Goal: Task Accomplishment & Management: Use online tool/utility

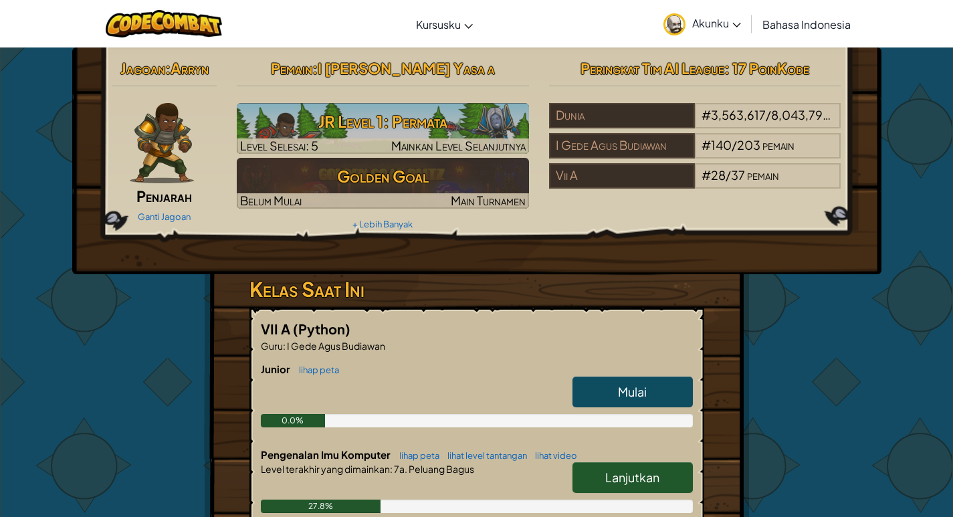
click at [626, 471] on span "Lanjutkan" at bounding box center [632, 476] width 54 height 15
select select "id"
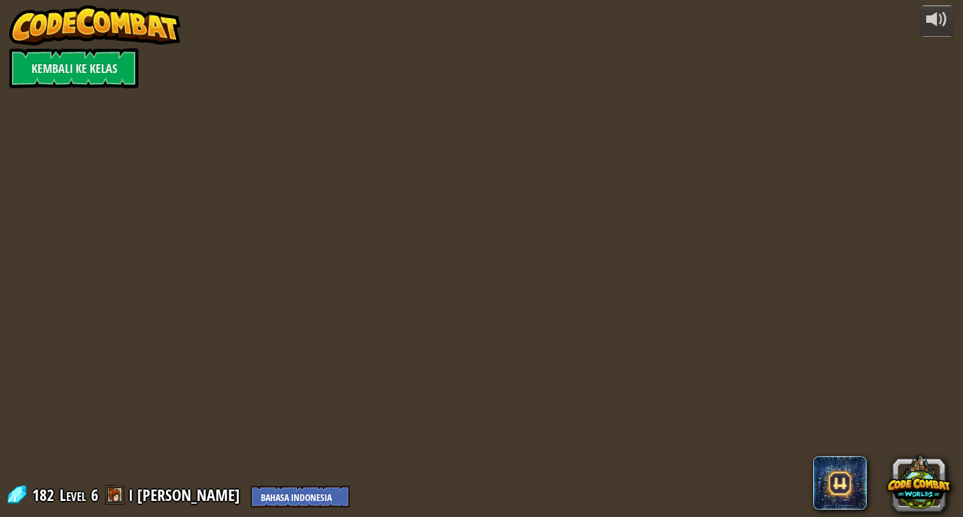
select select "id"
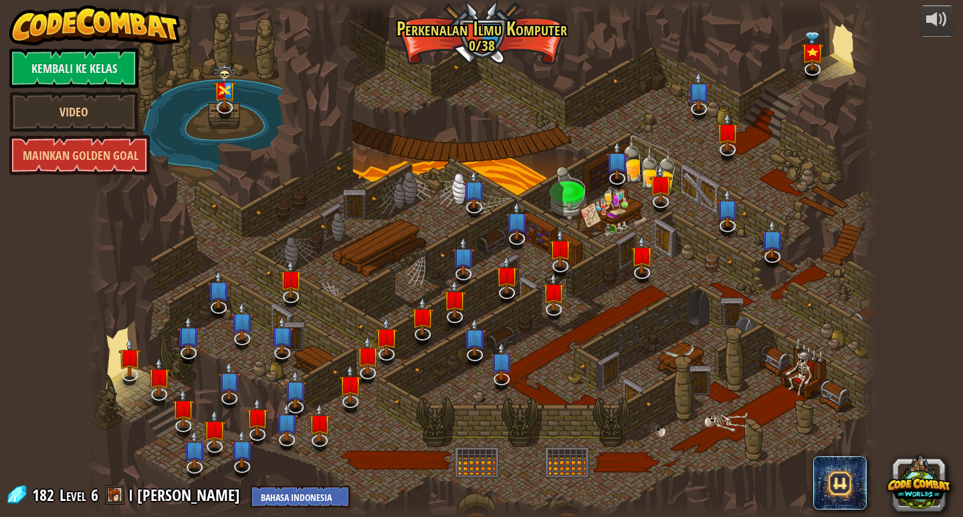
select select "id"
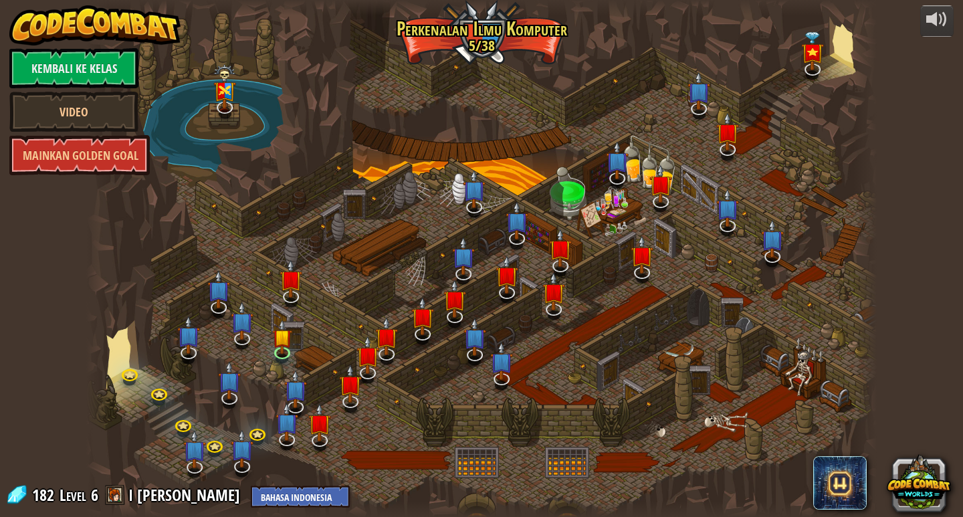
select select "id"
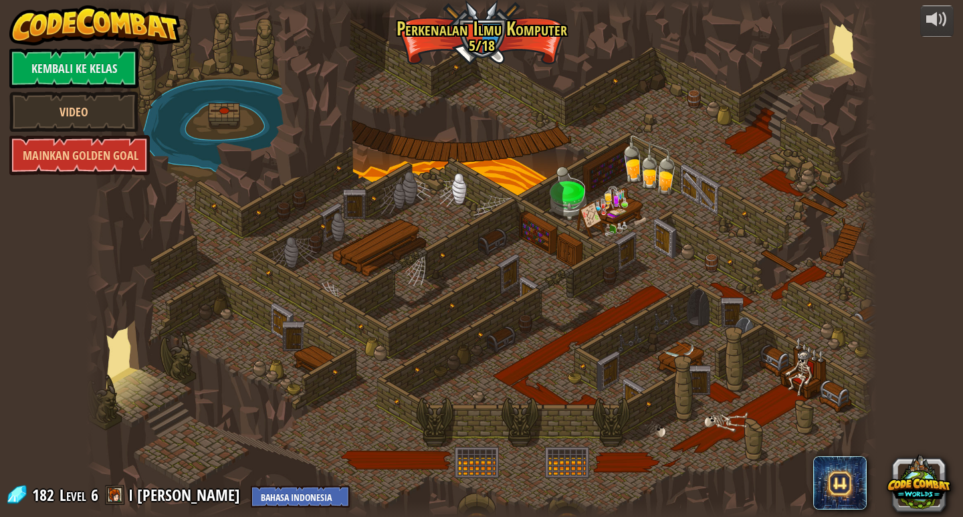
select select "id"
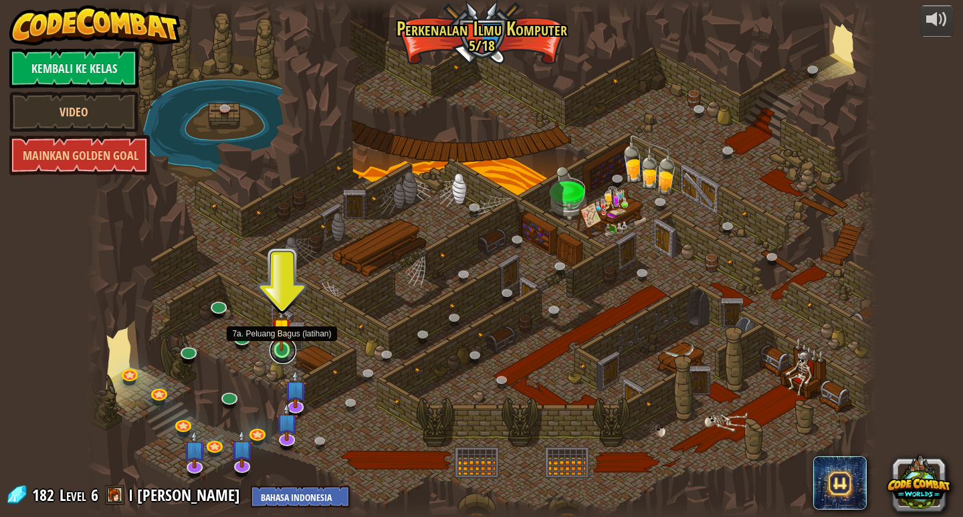
click at [288, 353] on link at bounding box center [282, 350] width 27 height 27
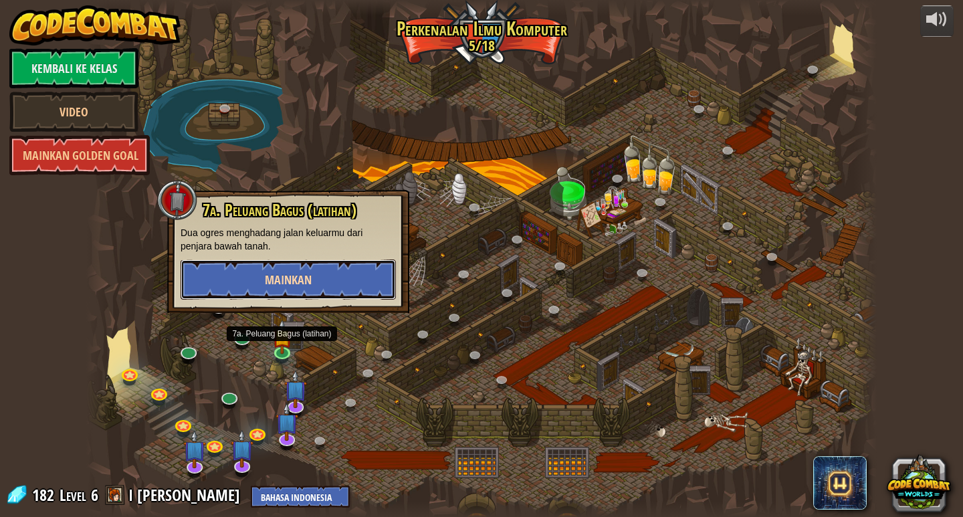
click at [316, 283] on button "Mainkan" at bounding box center [287, 279] width 215 height 40
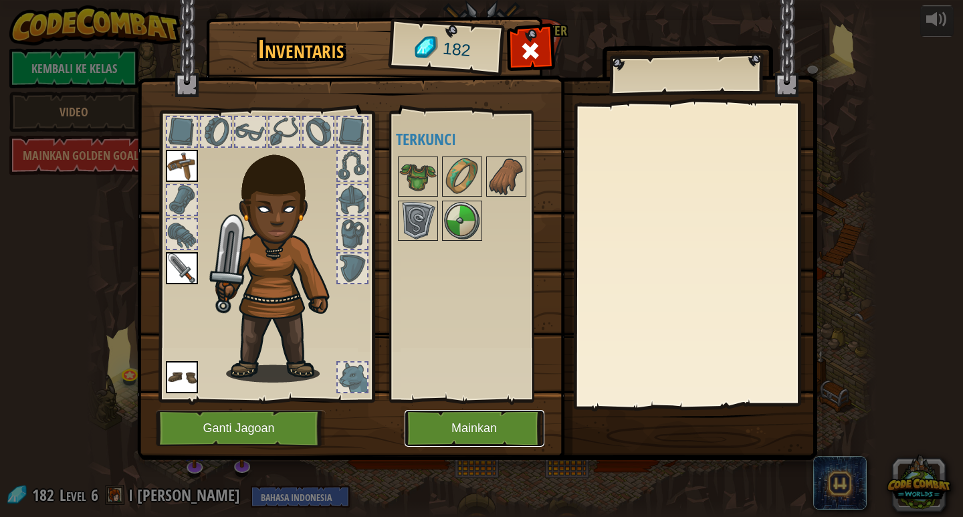
click at [495, 433] on button "Mainkan" at bounding box center [474, 428] width 140 height 37
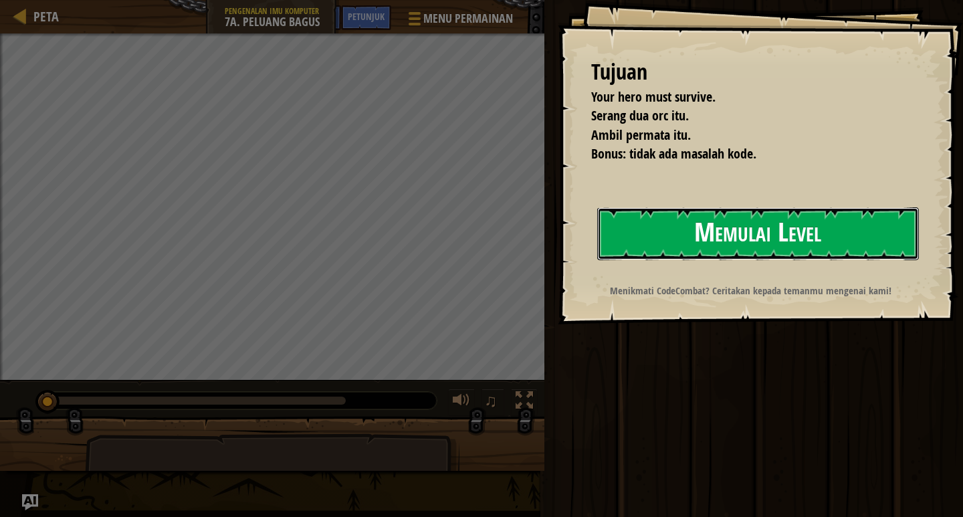
click at [713, 224] on button "Memulai Level" at bounding box center [758, 233] width 322 height 53
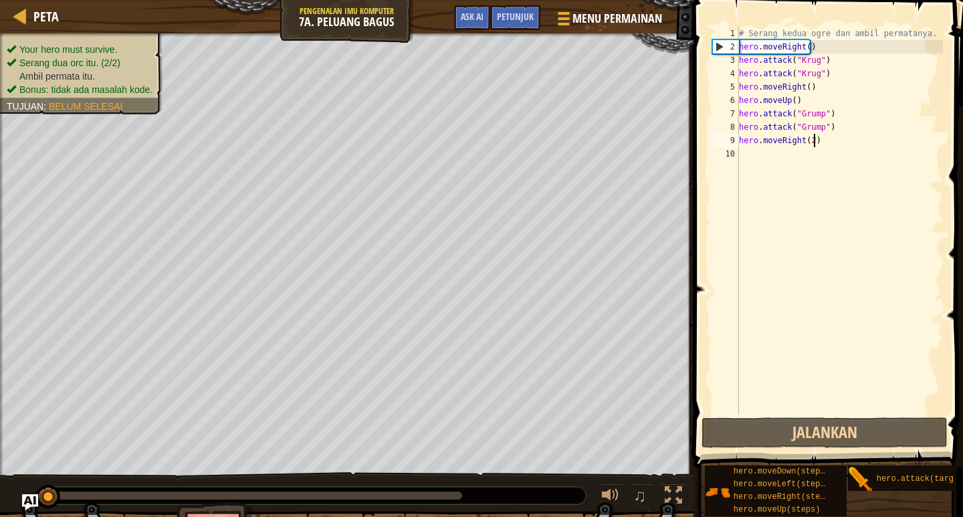
click at [816, 140] on div "# Serang kedua ogre dan ambil permatanya. hero . moveRight ( ) hero . attack ( …" at bounding box center [839, 234] width 207 height 414
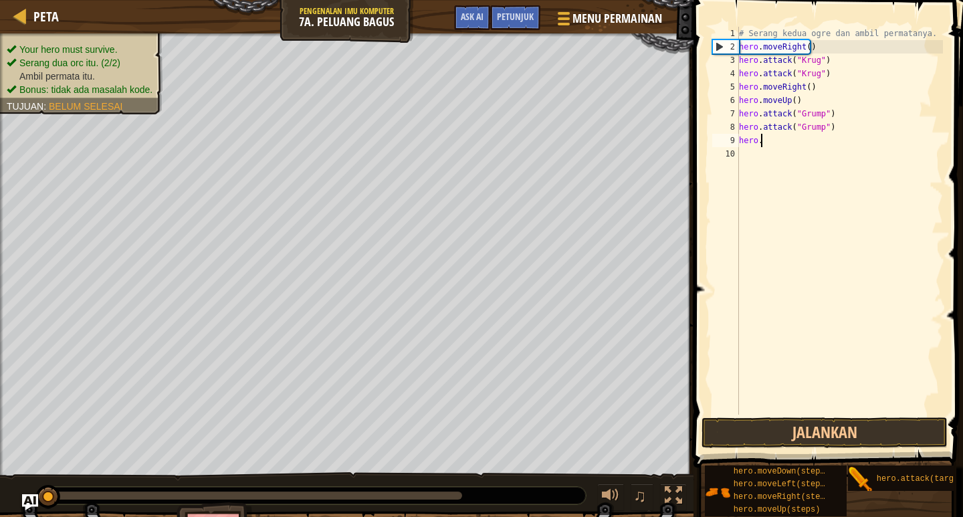
type textarea "h"
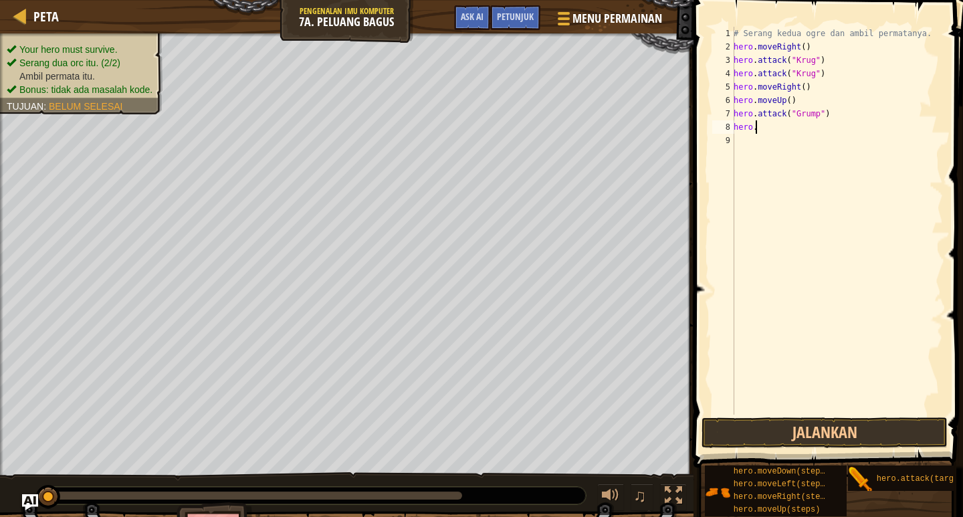
type textarea "h"
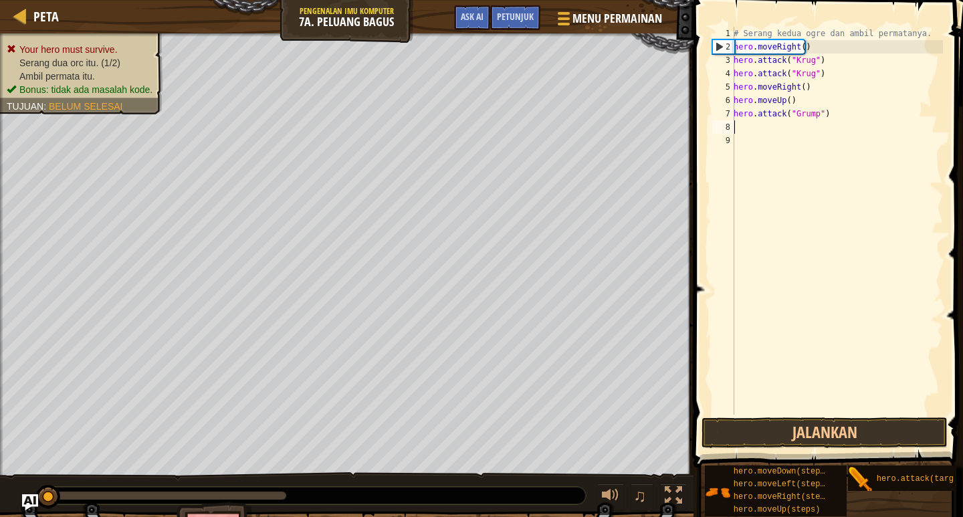
type textarea "h"
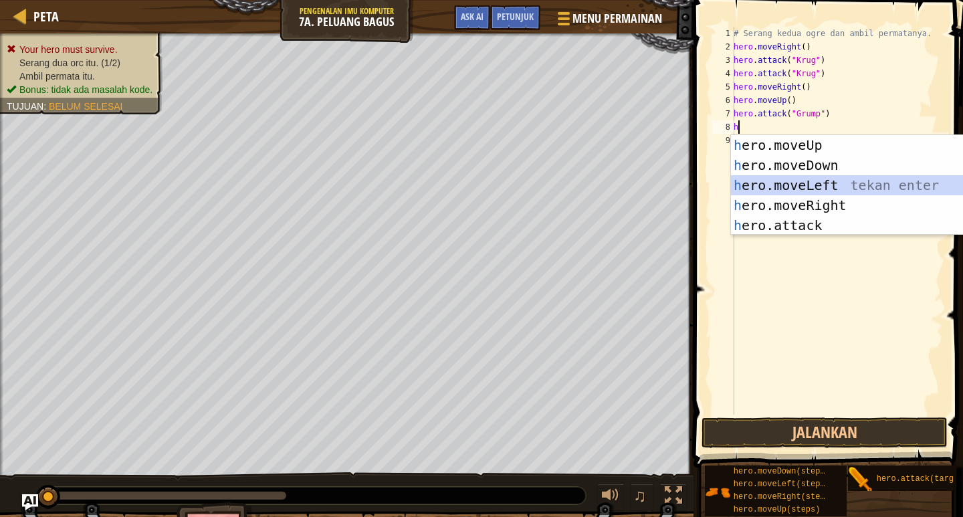
click at [816, 188] on div "h ero.moveUp tekan enter h ero.moveDown tekan enter h ero.moveLeft tekan enter …" at bounding box center [857, 205] width 253 height 140
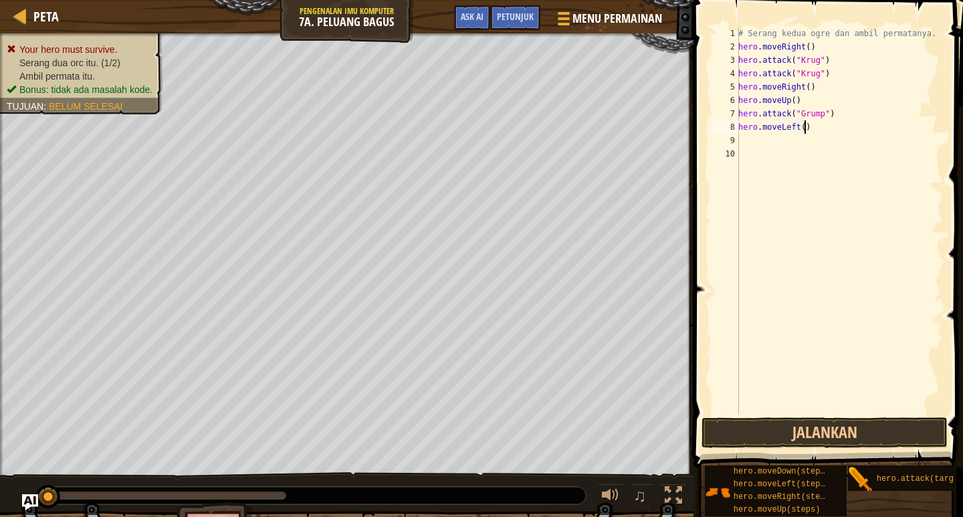
click at [805, 125] on div "# Serang kedua ogre dan ambil permatanya. hero . moveRight ( ) hero . attack ( …" at bounding box center [838, 234] width 207 height 414
type textarea "h"
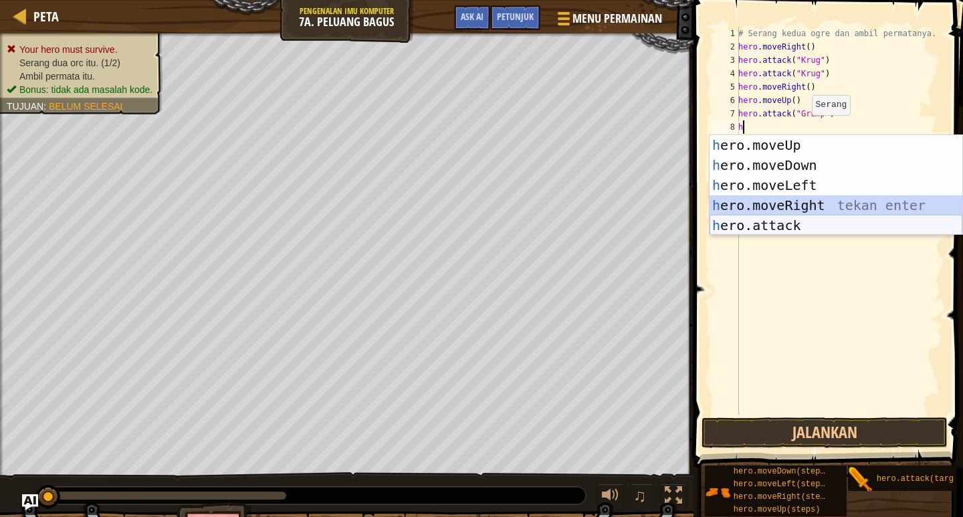
drag, startPoint x: 835, startPoint y: 199, endPoint x: 843, endPoint y: 223, distance: 24.7
click at [843, 223] on div "h ero.moveUp tekan enter h ero.moveDown tekan enter h ero.moveLeft tekan enter …" at bounding box center [835, 205] width 253 height 140
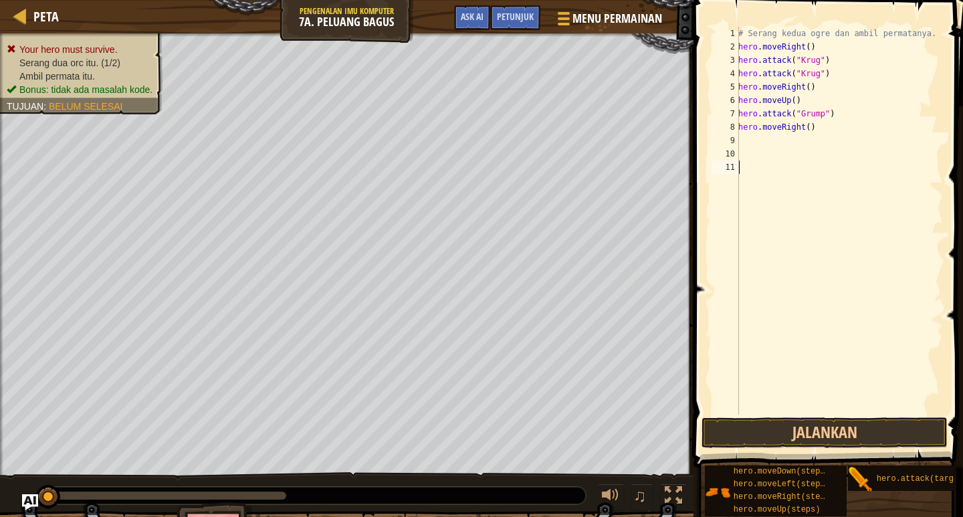
click at [843, 223] on div "# Serang kedua ogre dan ambil permatanya. hero . moveRight ( ) hero . attack ( …" at bounding box center [838, 234] width 207 height 414
click at [814, 138] on div "# Serang kedua ogre dan ambil permatanya. hero . moveRight ( ) hero . attack ( …" at bounding box center [838, 234] width 207 height 414
click at [818, 128] on div "# Serang kedua ogre dan ambil permatanya. hero . moveRight ( ) hero . attack ( …" at bounding box center [838, 234] width 207 height 414
type textarea "h"
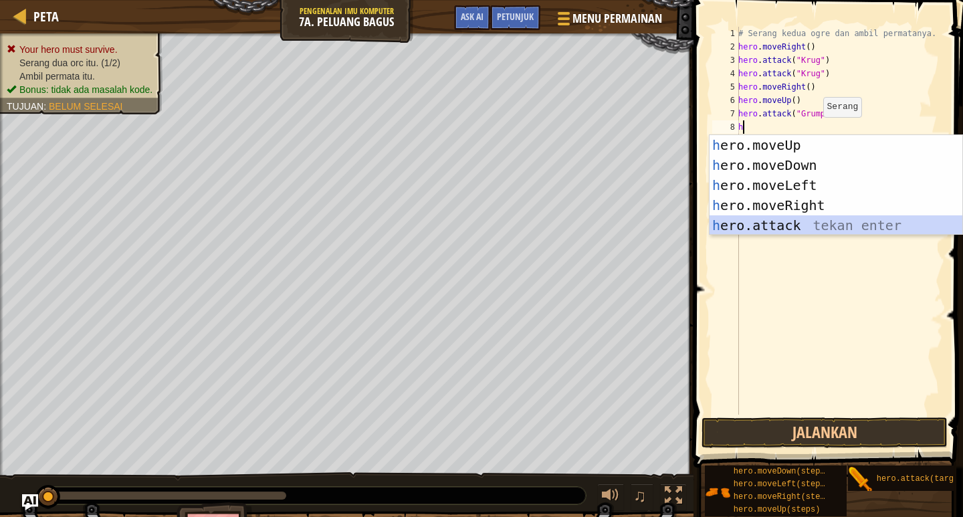
click at [719, 230] on div "h ero.moveUp tekan enter h ero.moveDown tekan enter h ero.moveLeft tekan enter …" at bounding box center [835, 205] width 253 height 140
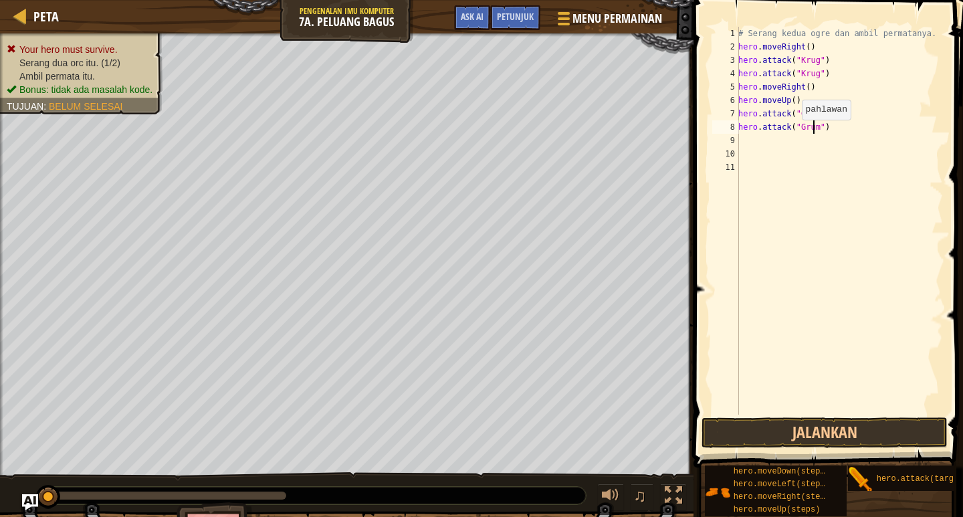
scroll to position [6, 6]
type textarea "hero.attack("Grump")"
click at [781, 136] on div "# Serang kedua ogre dan ambil permatanya. hero . moveRight ( ) hero . attack ( …" at bounding box center [838, 234] width 207 height 414
type textarea "h"
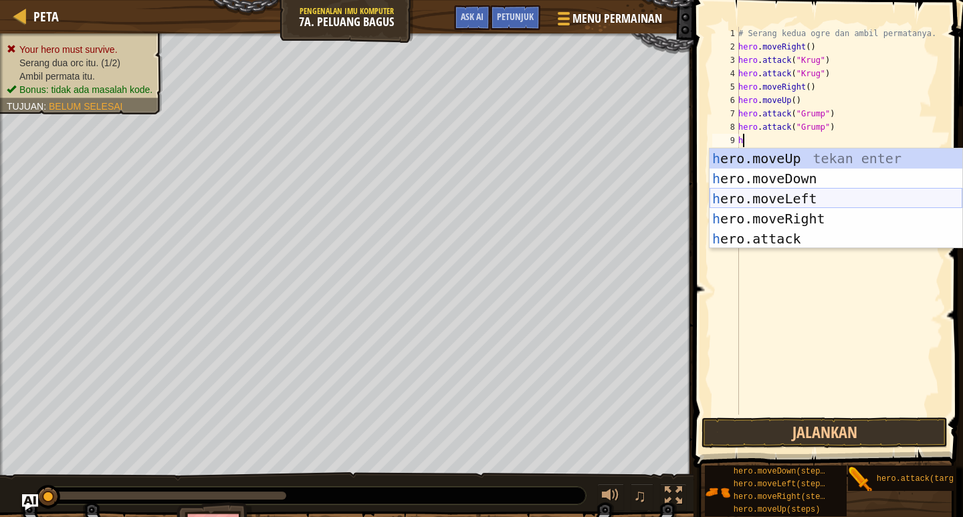
click at [759, 207] on div "h ero.moveUp tekan enter h ero.moveDown tekan enter h ero.moveLeft tekan enter …" at bounding box center [835, 218] width 253 height 140
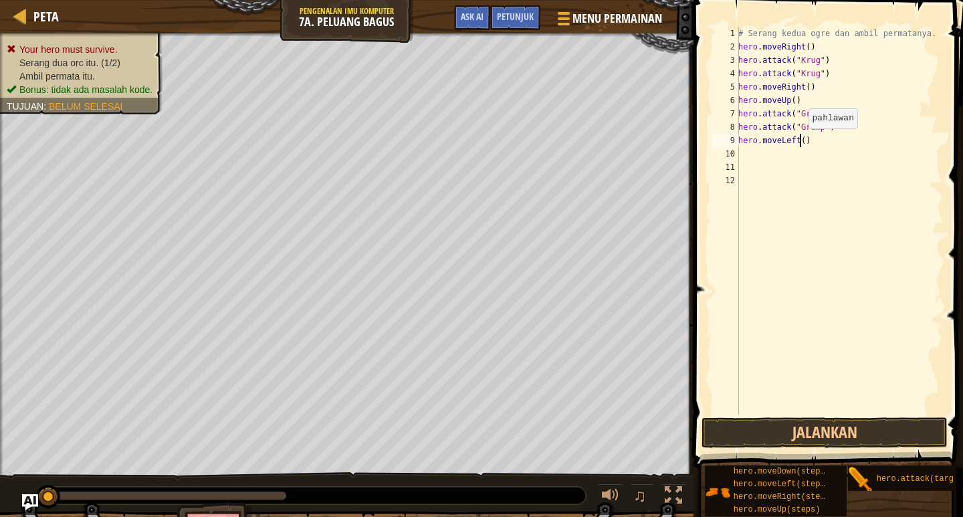
click at [801, 142] on div "# Serang kedua ogre dan ambil permatanya. hero . moveRight ( ) hero . attack ( …" at bounding box center [838, 234] width 207 height 414
type textarea "hero.moveLeft(2)"
click at [832, 428] on button "Jalankan" at bounding box center [824, 432] width 246 height 31
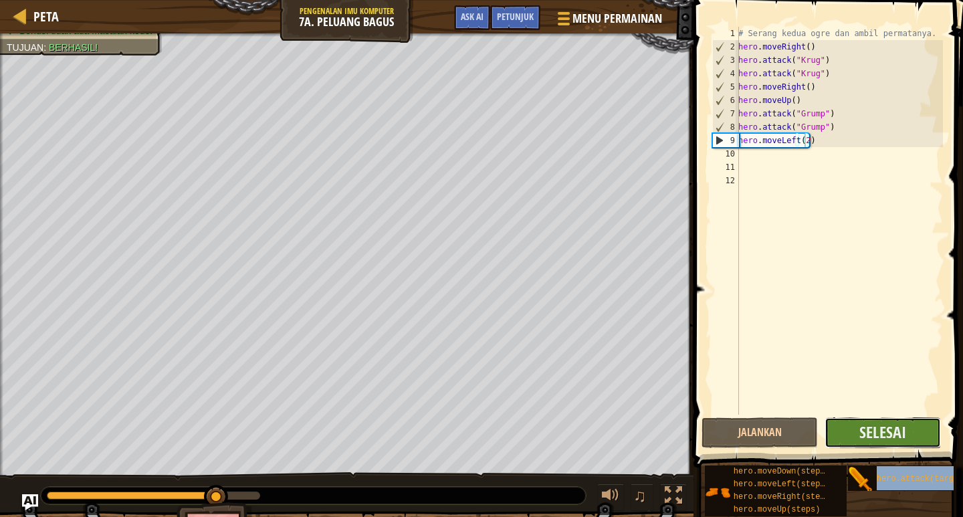
click at [906, 422] on button "Selesai" at bounding box center [882, 432] width 116 height 31
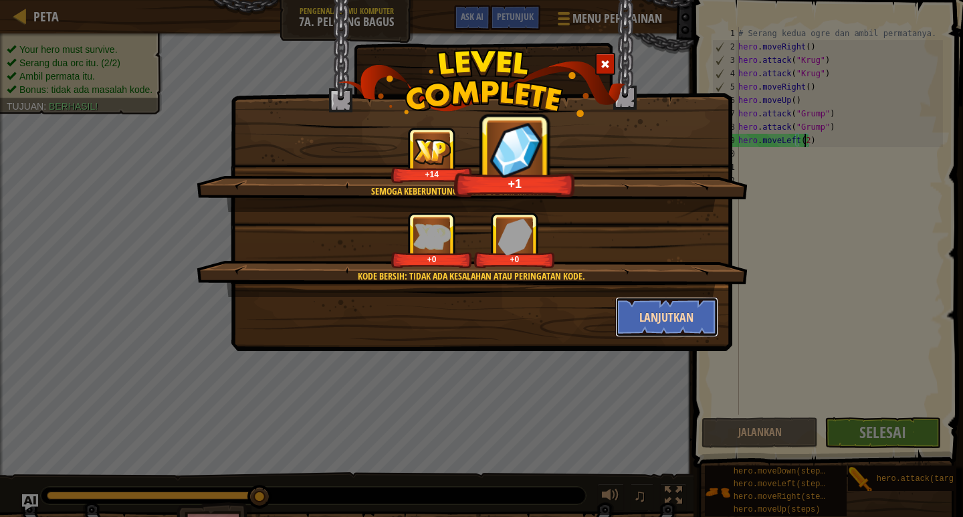
click at [701, 306] on button "Lanjutkan" at bounding box center [667, 317] width 104 height 40
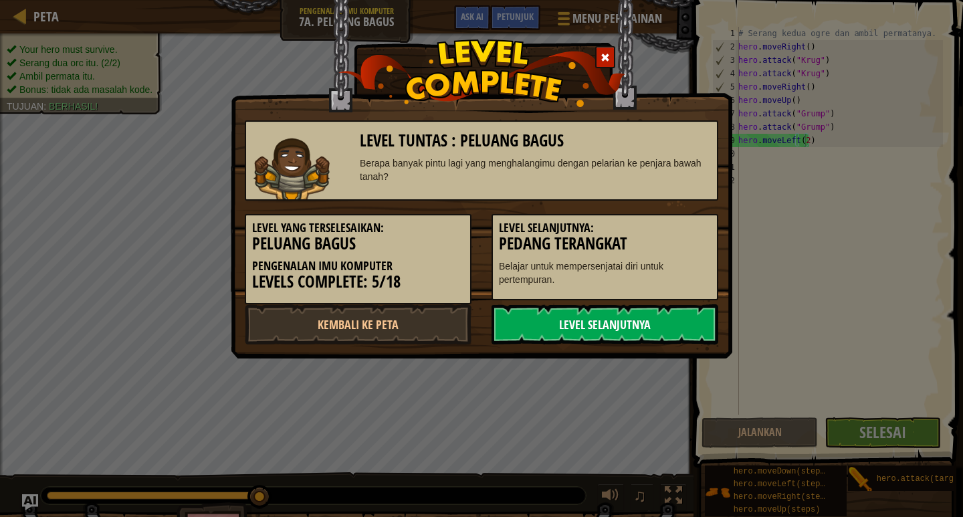
click at [699, 320] on link "Level Selanjutnya" at bounding box center [604, 324] width 227 height 40
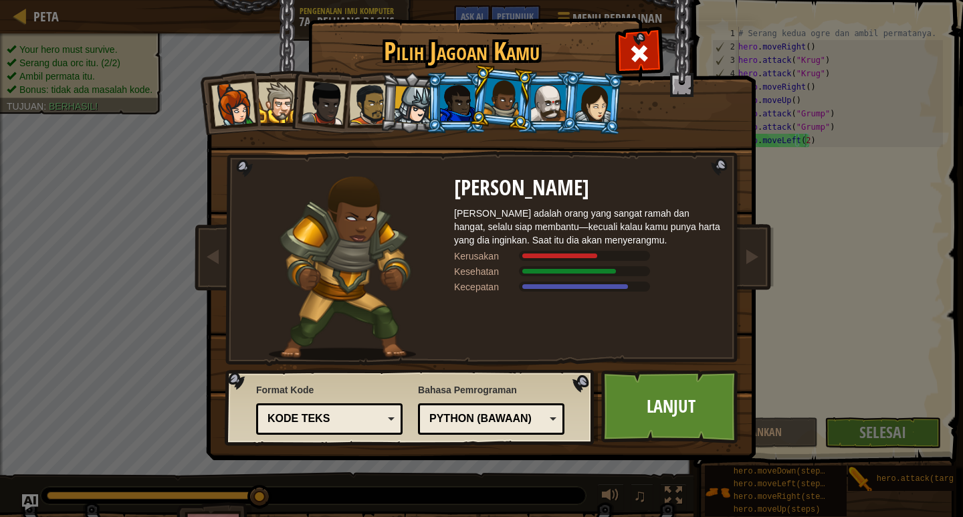
click at [402, 110] on div at bounding box center [413, 105] width 38 height 38
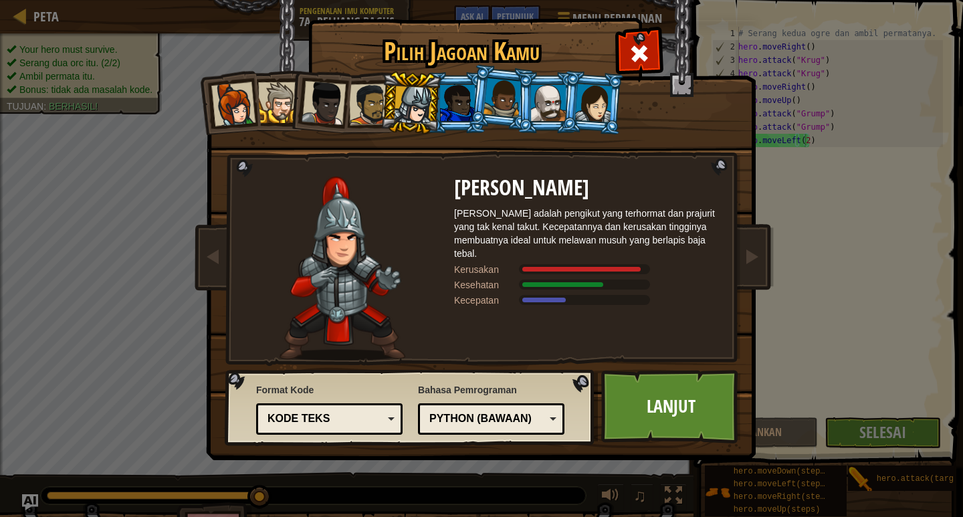
click at [448, 110] on div at bounding box center [457, 103] width 35 height 36
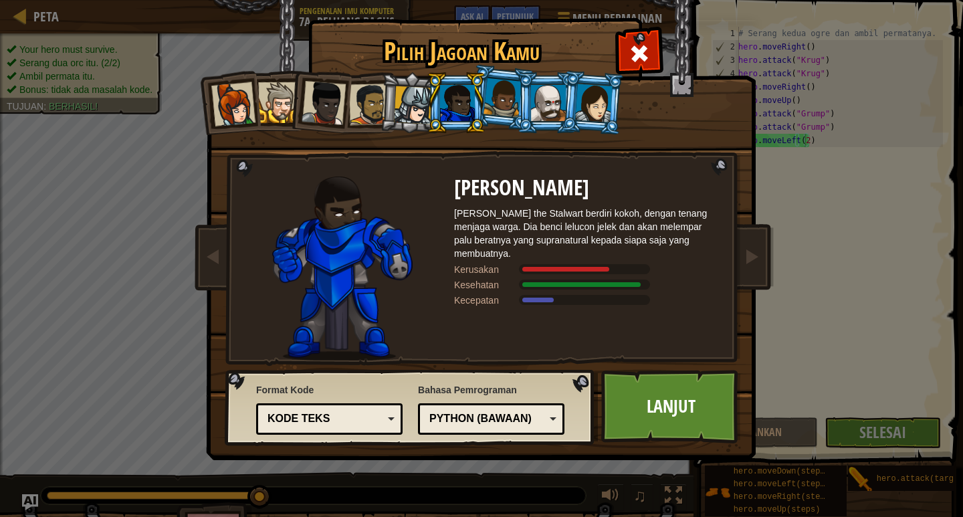
click at [416, 120] on div at bounding box center [413, 105] width 38 height 38
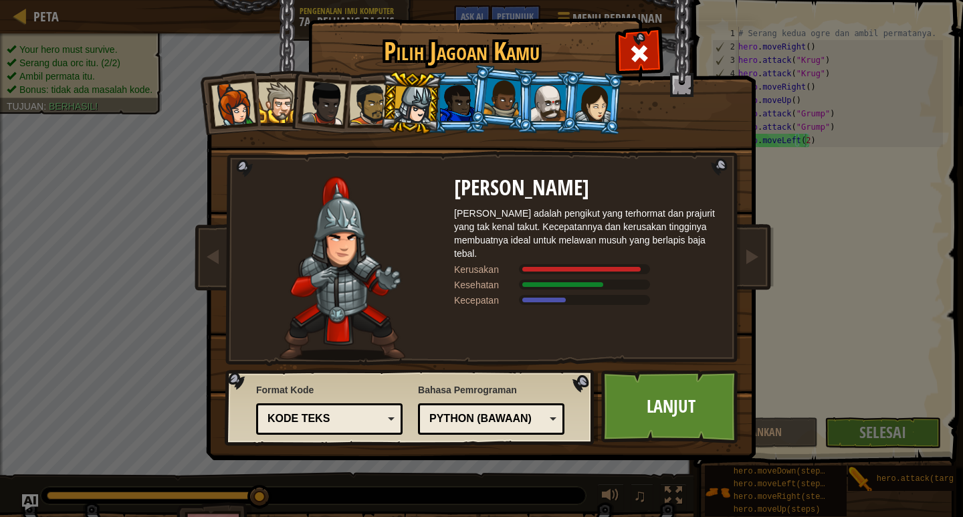
click at [377, 107] on div at bounding box center [369, 104] width 41 height 41
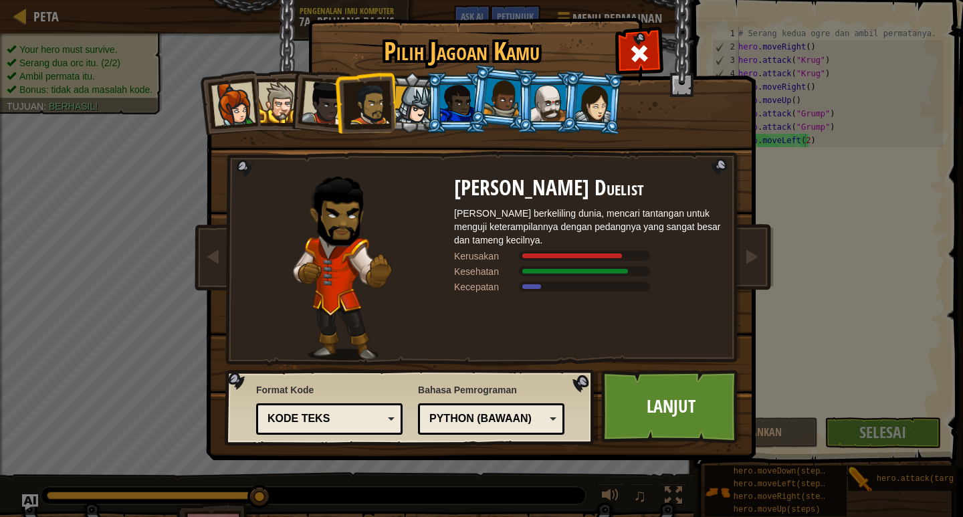
click at [309, 103] on div at bounding box center [323, 103] width 44 height 44
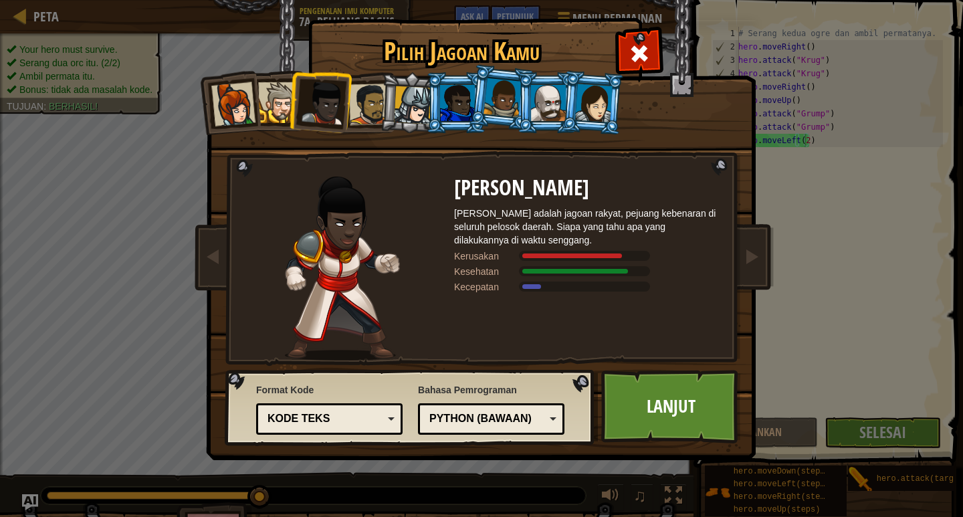
click at [592, 122] on li at bounding box center [592, 102] width 64 height 65
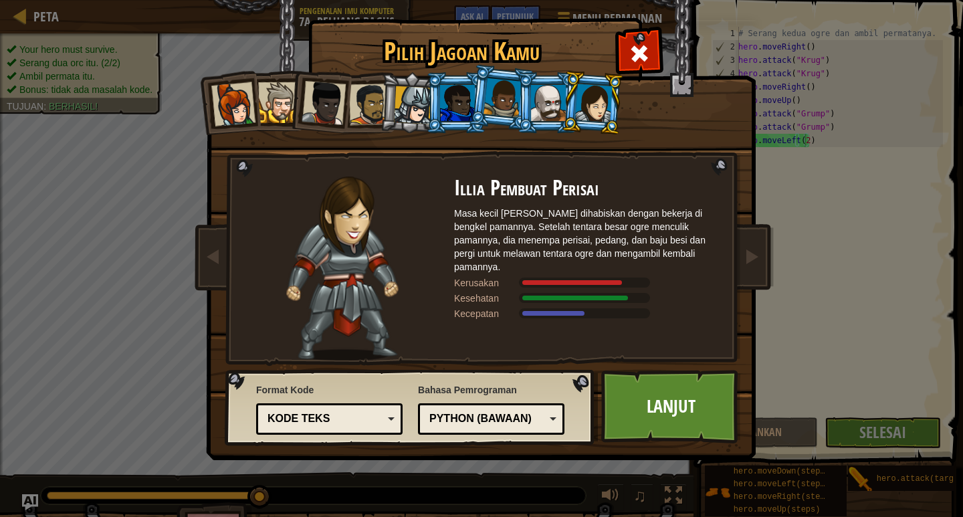
click at [545, 112] on div at bounding box center [548, 103] width 35 height 36
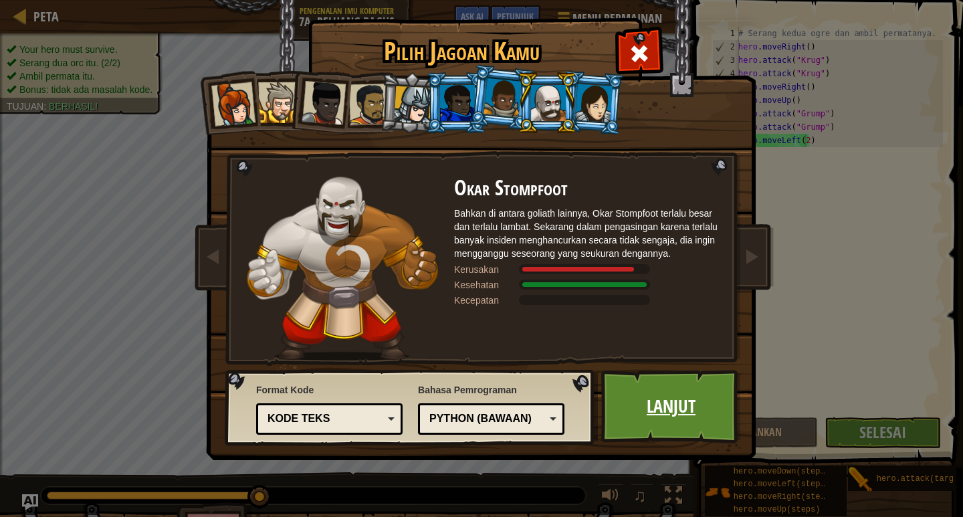
click at [673, 417] on link "Lanjut" at bounding box center [671, 407] width 140 height 74
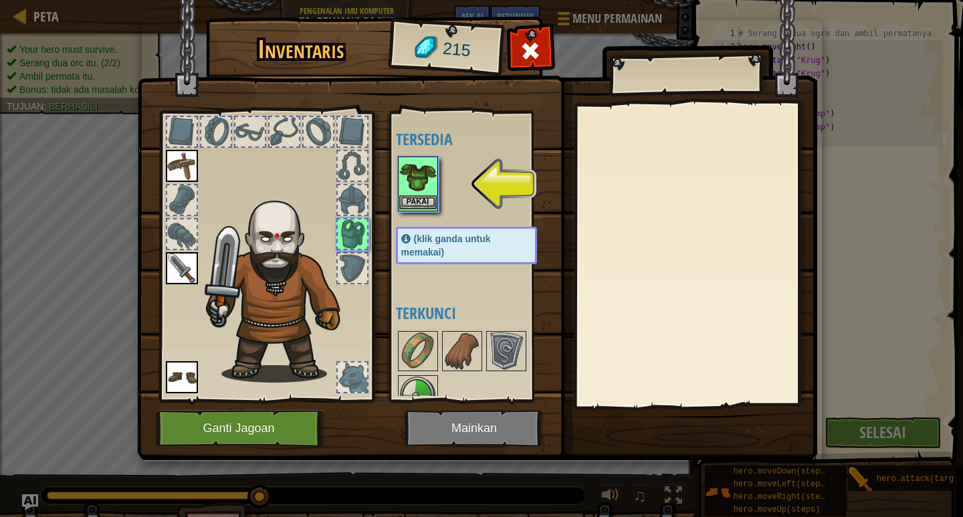
click at [418, 168] on img at bounding box center [417, 176] width 37 height 37
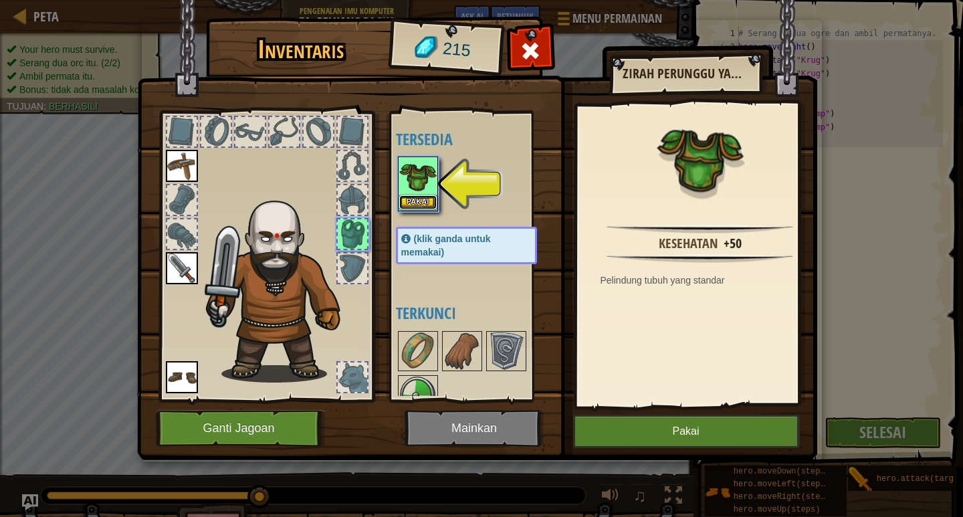
click at [428, 198] on button "Pakai" at bounding box center [417, 202] width 37 height 14
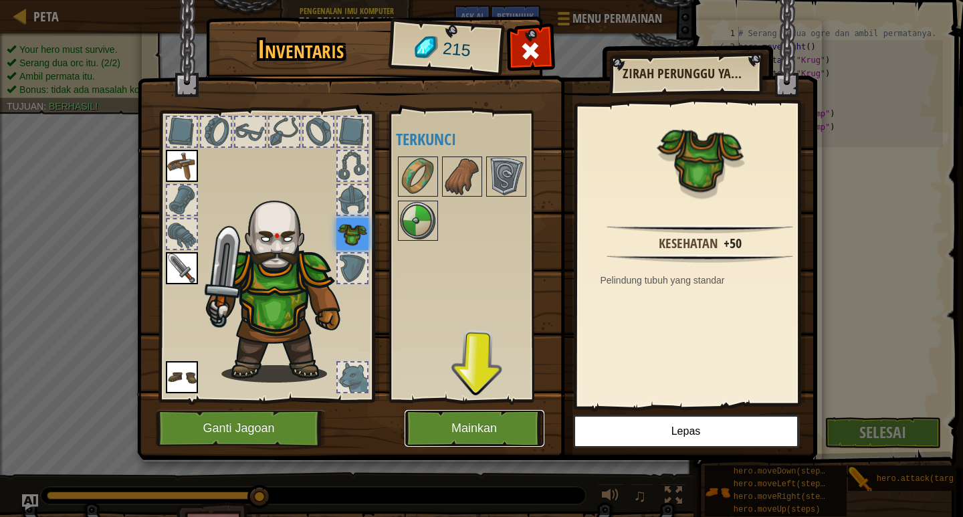
click at [411, 430] on button "Mainkan" at bounding box center [474, 428] width 140 height 37
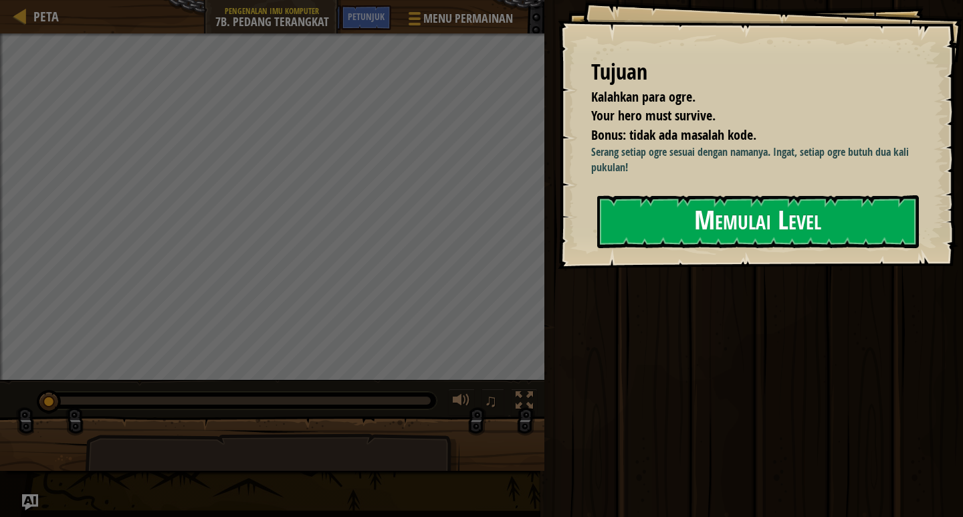
click at [674, 269] on div "Tujuan Kalahkan para ogre. Your hero must survive. Bonus: tidak ada masalah kod…" at bounding box center [759, 134] width 405 height 269
click at [686, 234] on button "Memulai Level" at bounding box center [758, 221] width 322 height 53
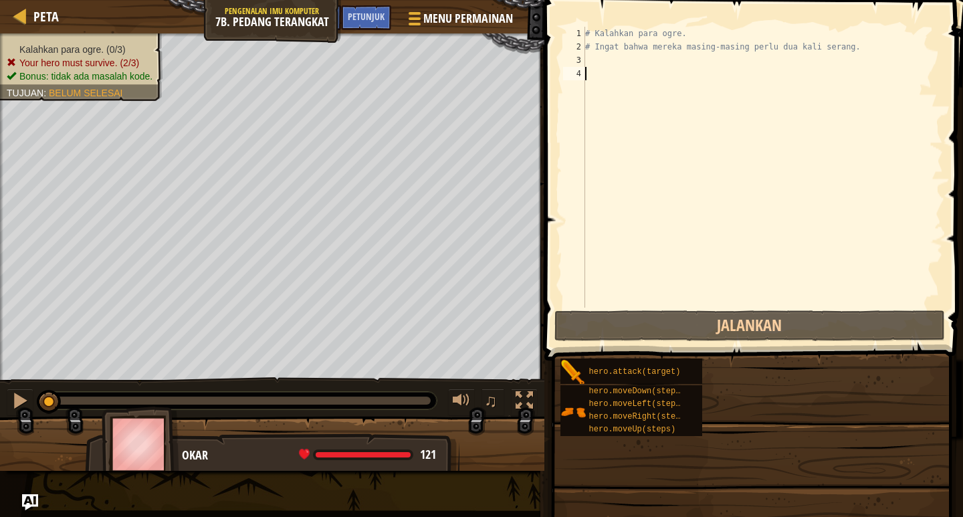
click at [695, 209] on div "# Kalahkan para ogre. # Ingat bahwa mereka masing-masing perlu dua kali serang." at bounding box center [762, 180] width 360 height 307
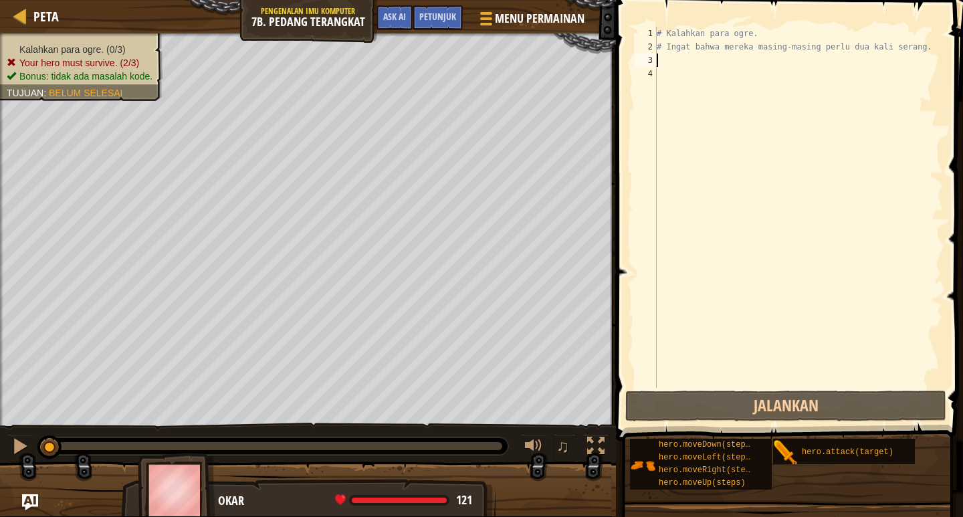
click at [684, 66] on div "# Kalahkan para ogre. # Ingat bahwa mereka masing-masing perlu dua kali serang." at bounding box center [798, 221] width 289 height 388
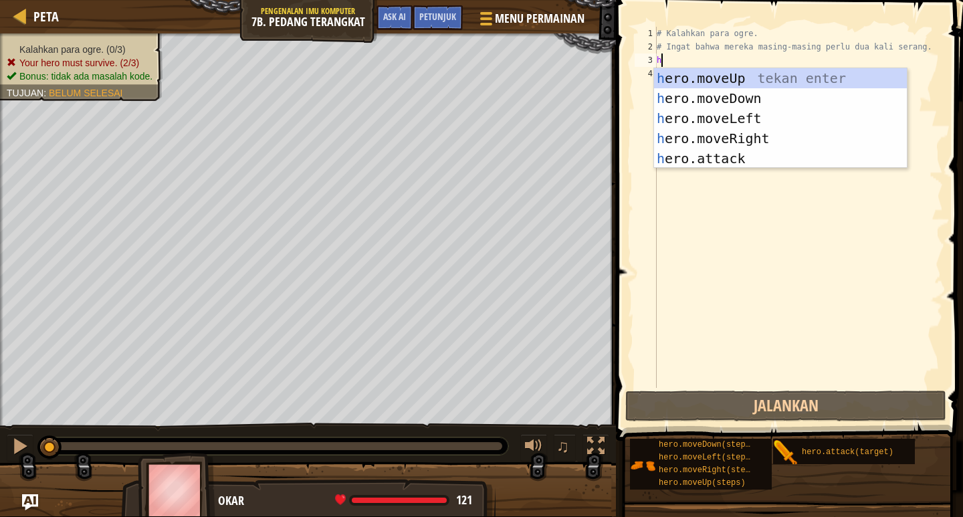
scroll to position [6, 0]
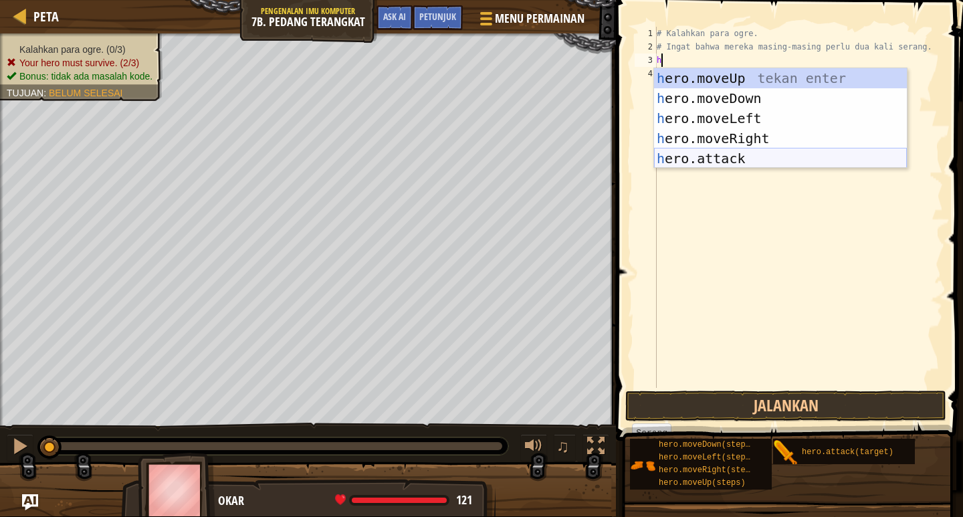
click at [695, 157] on div "h ero.moveUp tekan enter h ero.moveDown tekan enter h ero.moveLeft tekan enter …" at bounding box center [780, 138] width 253 height 140
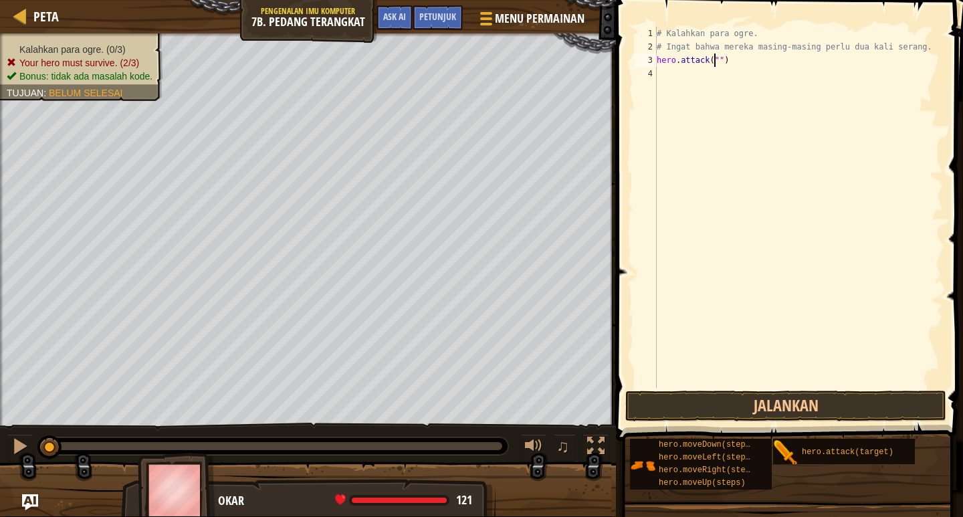
scroll to position [6, 5]
type textarea "hero.attack("Rig")"
click at [747, 84] on div "# Kalahkan para ogre. # Ingat bahwa mereka masing-masing perlu dua kali serang.…" at bounding box center [798, 221] width 289 height 388
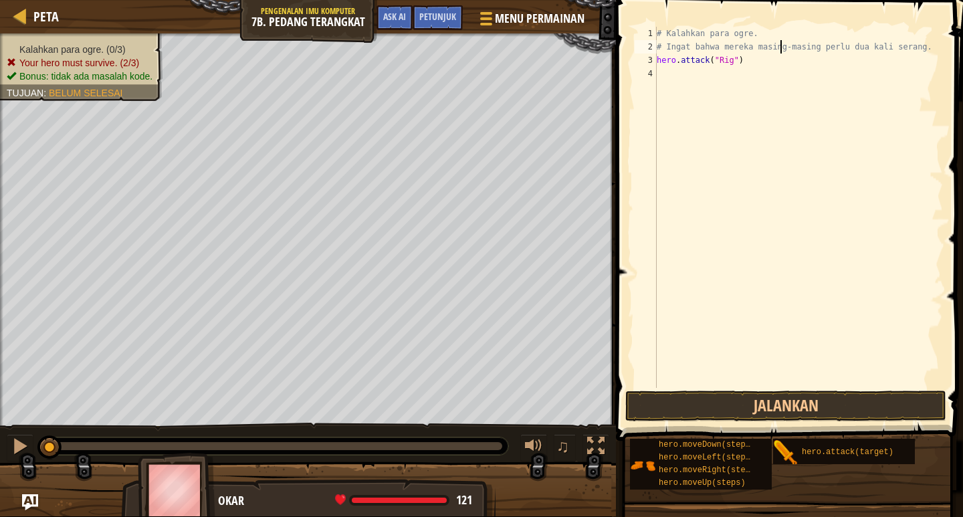
drag, startPoint x: 779, startPoint y: 41, endPoint x: 771, endPoint y: 49, distance: 10.9
click at [779, 42] on div "# Kalahkan para ogre. # Ingat bahwa mereka masing-masing perlu dua kali serang.…" at bounding box center [798, 221] width 289 height 388
click at [906, 45] on div "# Kalahkan para ogre. # Ingat bahwa mereka masing-masing perlu dua kali serang.…" at bounding box center [798, 221] width 289 height 388
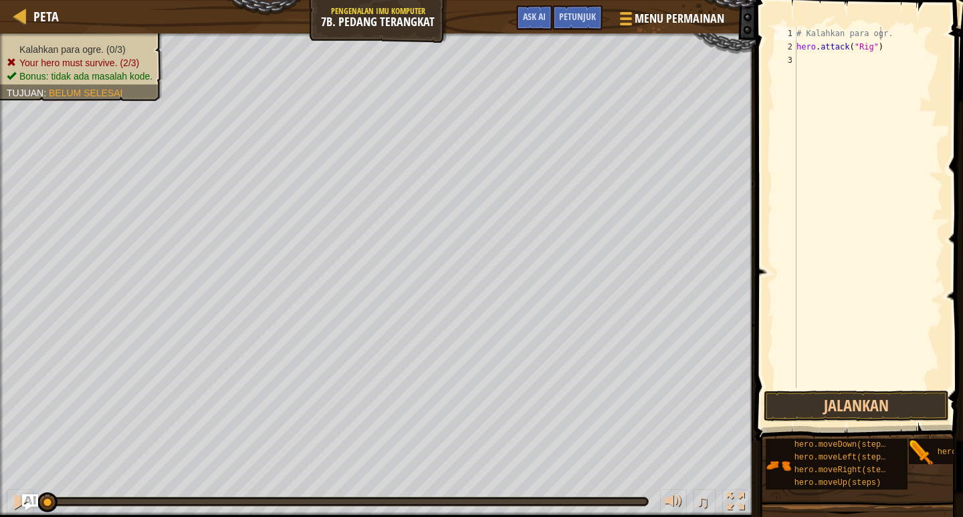
click at [913, 15] on span at bounding box center [860, 201] width 218 height 480
click at [886, 37] on div "# Kalahkan para ogr. hero . attack ( "Rig" )" at bounding box center [867, 221] width 149 height 388
type textarea "#"
drag, startPoint x: 875, startPoint y: 41, endPoint x: 884, endPoint y: 62, distance: 23.1
click at [876, 43] on div "hero . attack ( "Rig" )" at bounding box center [867, 221] width 149 height 388
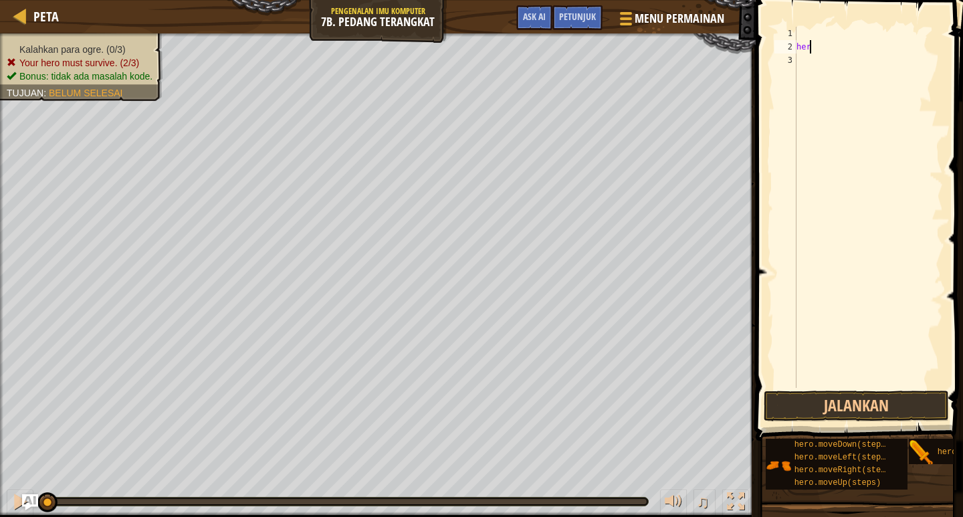
type textarea "h"
click at [866, 21] on span at bounding box center [860, 201] width 218 height 480
click at [864, 21] on span at bounding box center [860, 201] width 218 height 480
click at [787, 27] on div "1" at bounding box center [785, 33] width 22 height 13
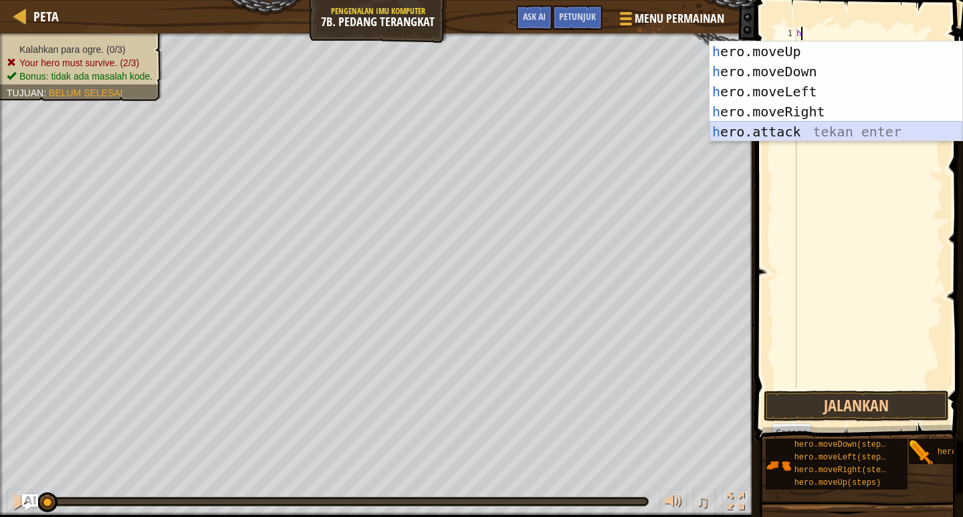
click at [755, 135] on div "h ero.moveUp tekan enter h ero.moveDown tekan enter h ero.moveLeft tekan enter …" at bounding box center [835, 111] width 253 height 140
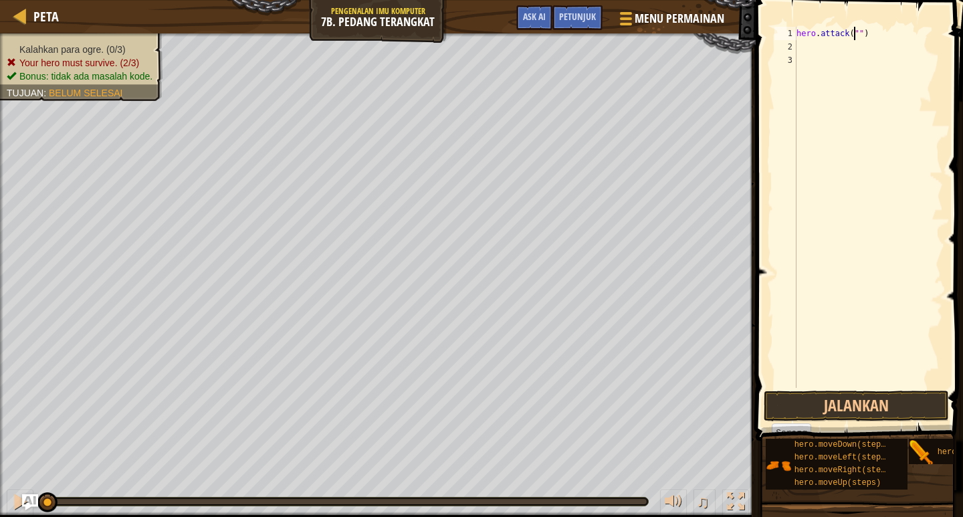
scroll to position [6, 5]
type textarea "hero.attack("Rig")"
click at [815, 50] on div "hero . attack ( "Rig" )" at bounding box center [867, 221] width 149 height 388
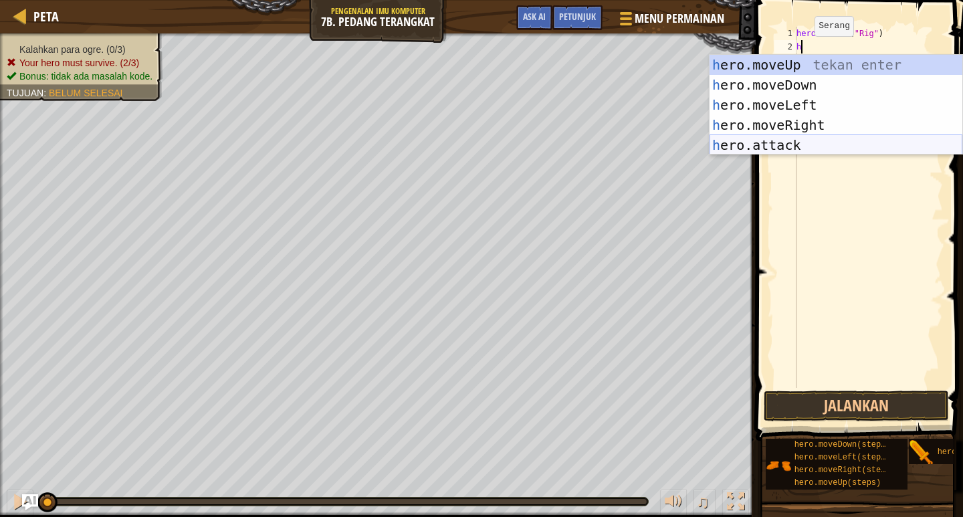
click at [758, 143] on div "h ero.moveUp tekan enter h ero.moveDown tekan enter h ero.moveLeft tekan enter …" at bounding box center [835, 125] width 253 height 140
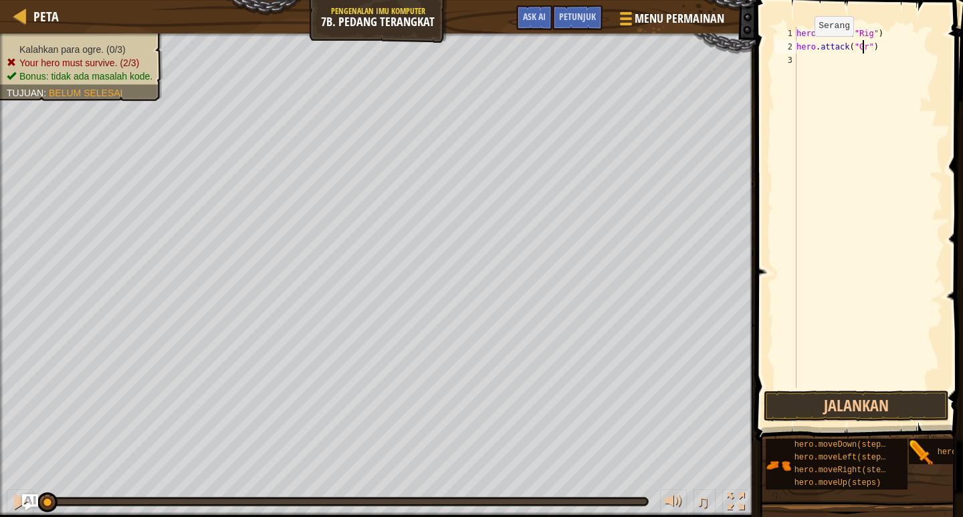
scroll to position [6, 6]
type textarea "hero.attack("Grut")"
click at [808, 53] on div "hero . attack ( "Rig" ) hero . attack ( "Grut" )" at bounding box center [867, 221] width 149 height 388
click at [806, 56] on div "hero . attack ( "Rig" ) hero . attack ( "Grut" )" at bounding box center [867, 221] width 149 height 388
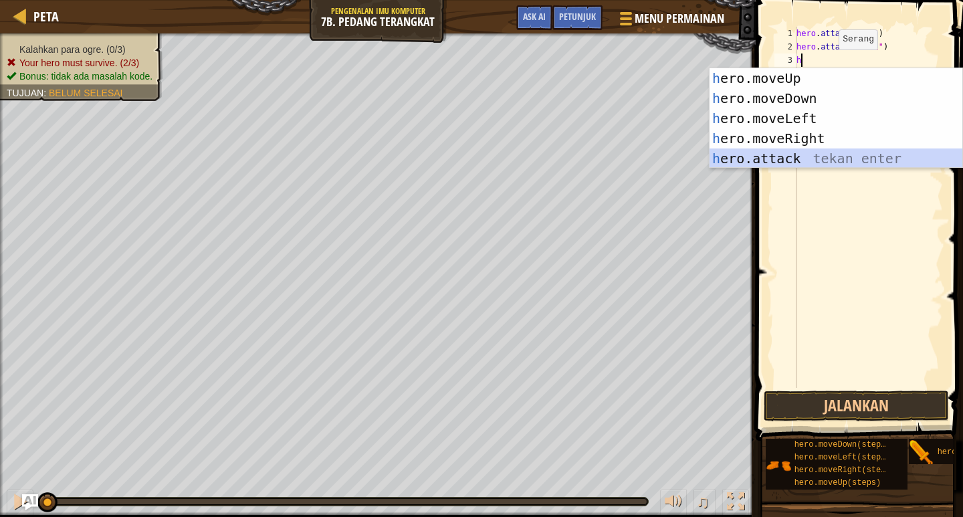
click at [777, 162] on div "h ero.moveUp tekan enter h ero.moveDown tekan enter h ero.moveLeft tekan enter …" at bounding box center [835, 138] width 253 height 140
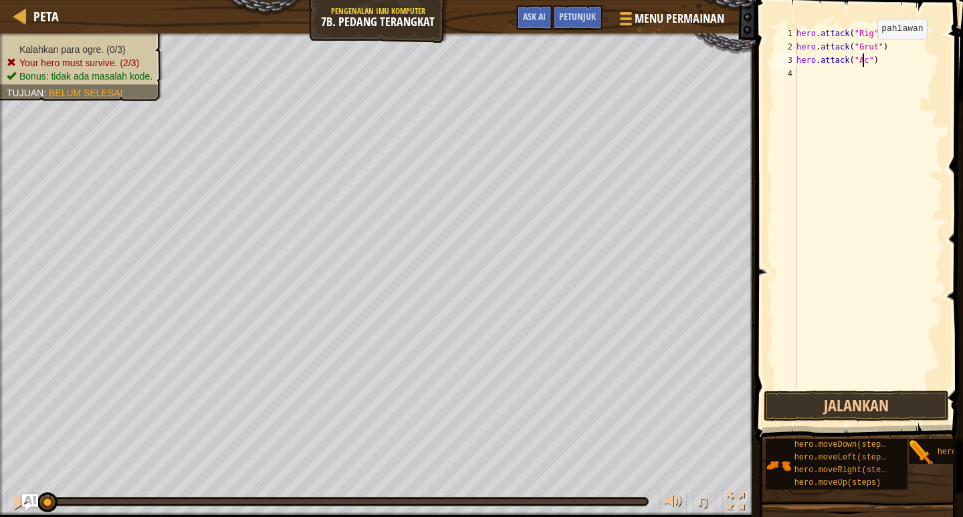
scroll to position [6, 6]
click at [860, 417] on button "Jalankan" at bounding box center [855, 405] width 185 height 31
click at [865, 405] on button "Berjalan" at bounding box center [855, 405] width 185 height 31
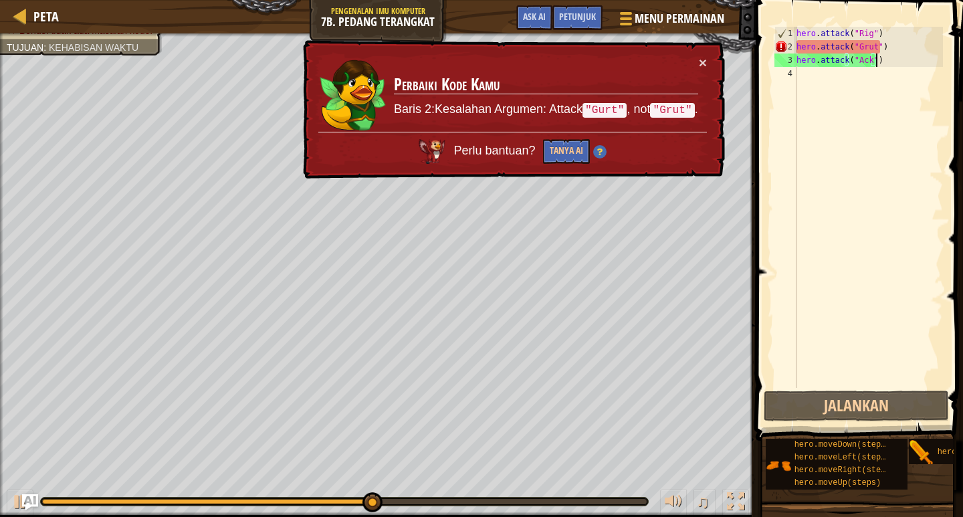
click at [877, 54] on div "hero . attack ( "Rig" ) hero . attack ( "Grut" ) hero . attack ( "Ack" )" at bounding box center [867, 221] width 149 height 388
drag, startPoint x: 876, startPoint y: 39, endPoint x: 837, endPoint y: 56, distance: 42.8
click at [874, 40] on div "hero . attack ( "Rig" ) hero . attack ( "Grut" ) hero . attack ( "Ack" )" at bounding box center [867, 221] width 149 height 388
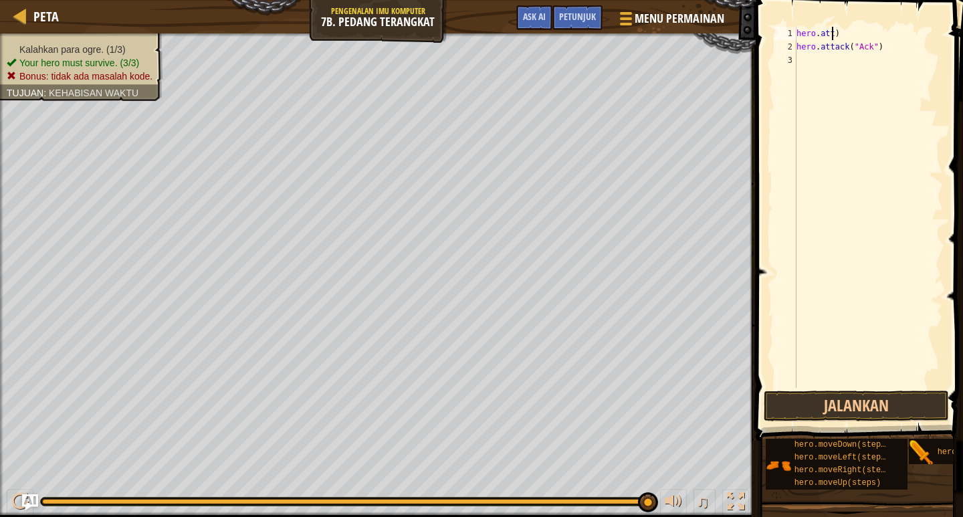
scroll to position [6, 1]
type textarea ")"
click at [855, 25] on span at bounding box center [860, 201] width 218 height 480
click at [809, 25] on span at bounding box center [860, 201] width 218 height 480
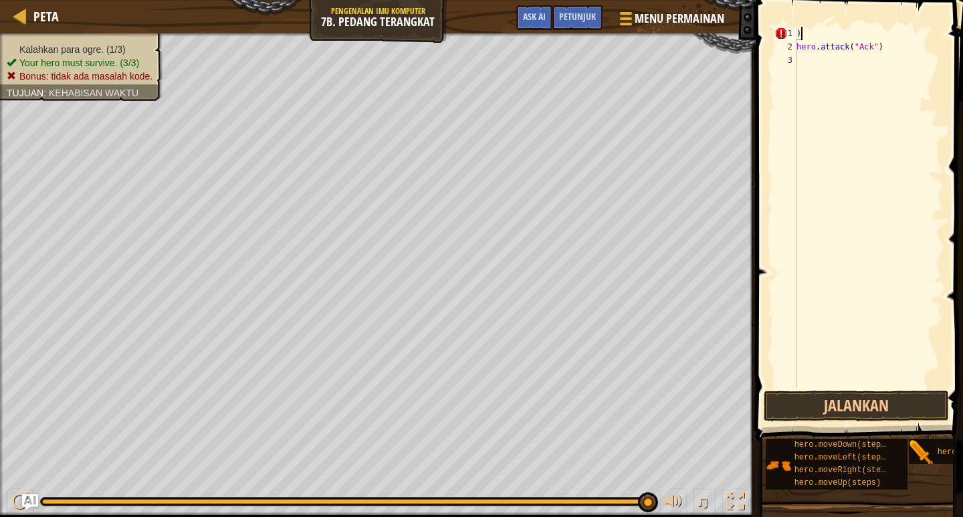
click at [803, 33] on div ") hero . attack ( "Ack" )" at bounding box center [867, 221] width 149 height 388
click at [876, 57] on div "hero . attack ( "Ack" )" at bounding box center [867, 221] width 149 height 388
click at [879, 52] on div "hero . attack ( "Ack" )" at bounding box center [867, 221] width 149 height 388
type textarea "h"
drag, startPoint x: 895, startPoint y: 22, endPoint x: 894, endPoint y: 72, distance: 50.2
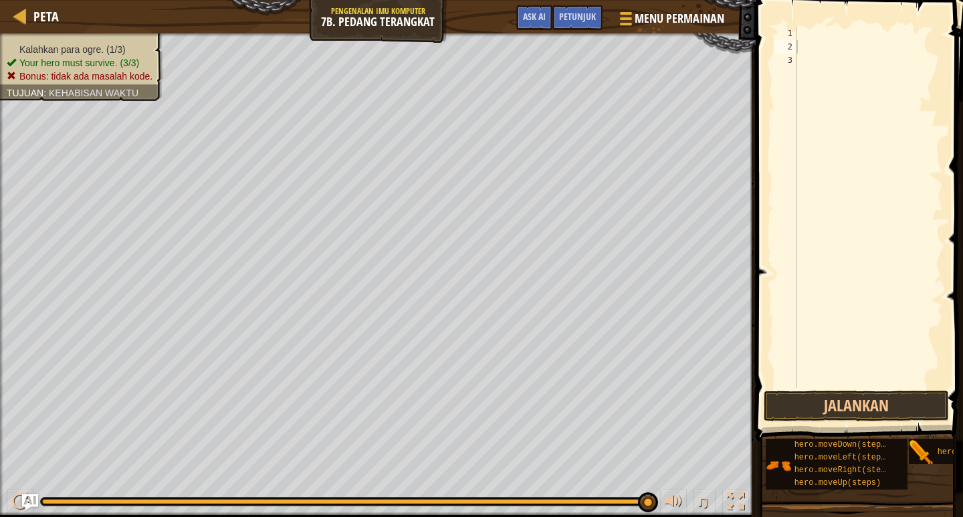
click at [896, 33] on div "1 2 3 ההההההההההההההההההההההההההההההההההההההההההההההההההההההההההההההההההההההההה…" at bounding box center [856, 247] width 211 height 480
click at [913, 26] on span at bounding box center [860, 201] width 218 height 480
click at [854, 27] on div at bounding box center [867, 221] width 149 height 388
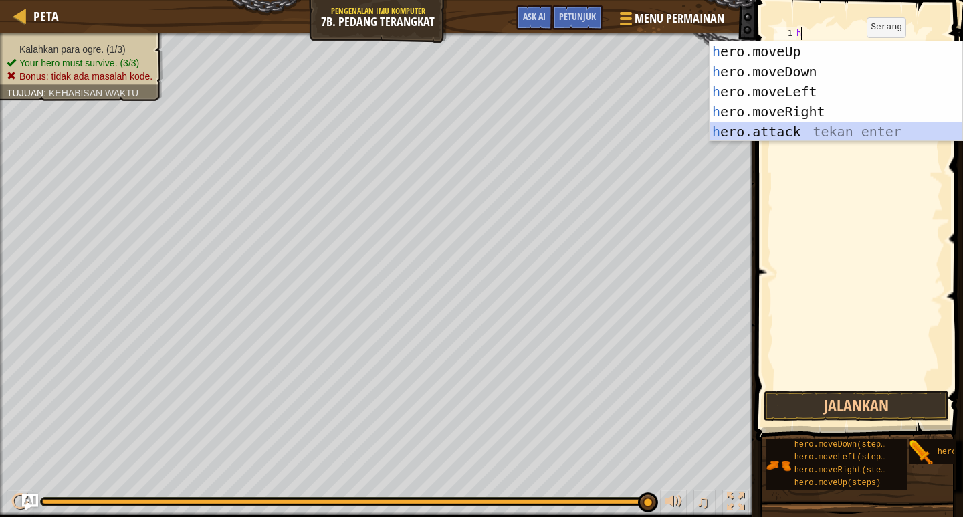
click at [744, 137] on div "h ero.moveUp tekan enter h ero.moveDown tekan enter h ero.moveLeft tekan enter …" at bounding box center [835, 111] width 253 height 140
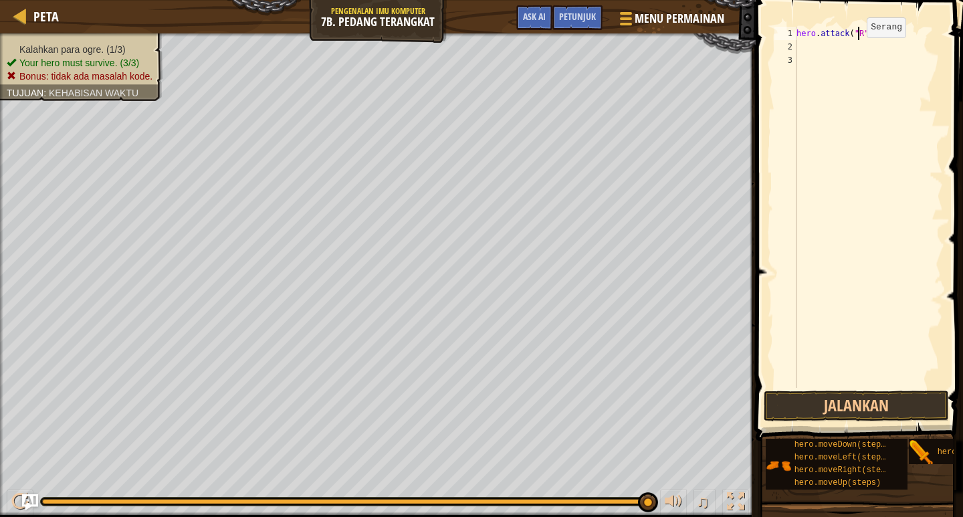
scroll to position [6, 5]
type textarea "hero.attack("Rig")"
click at [836, 47] on div "hero . attack ( "Rig" )" at bounding box center [867, 221] width 149 height 388
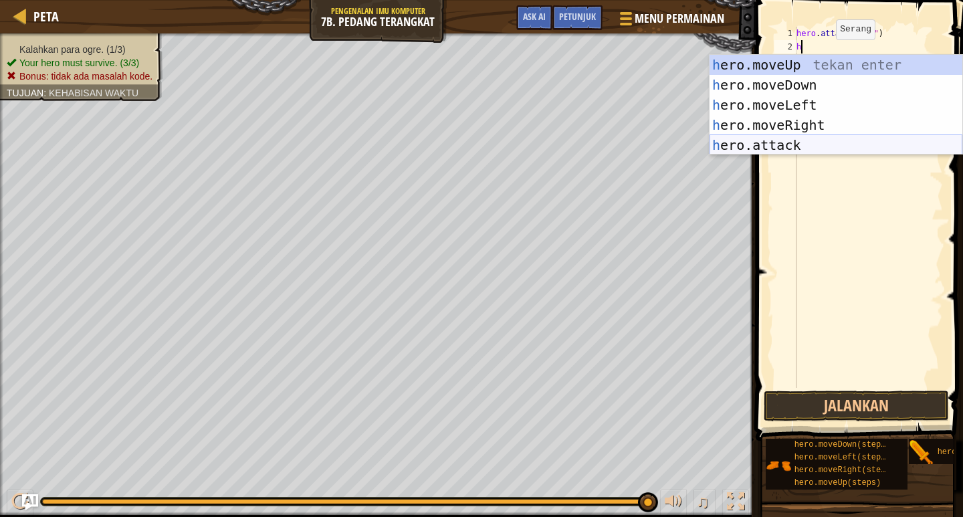
click at [779, 151] on div "h ero.moveUp tekan enter h ero.moveDown tekan enter h ero.moveLeft tekan enter …" at bounding box center [835, 125] width 253 height 140
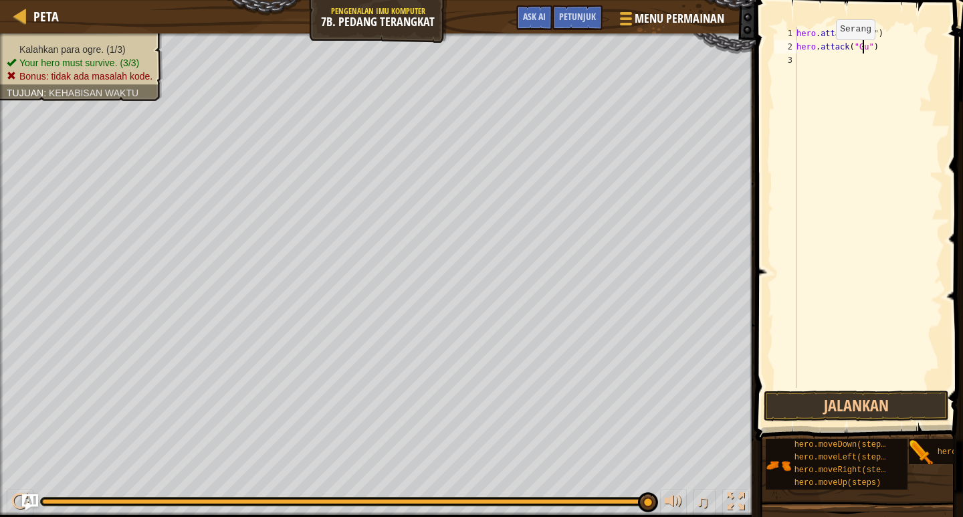
scroll to position [6, 6]
type textarea "hero.attack("Gurt")"
click at [818, 69] on div "hero . attack ( "Rig" ) hero . attack ( "Gurt" )" at bounding box center [867, 221] width 149 height 388
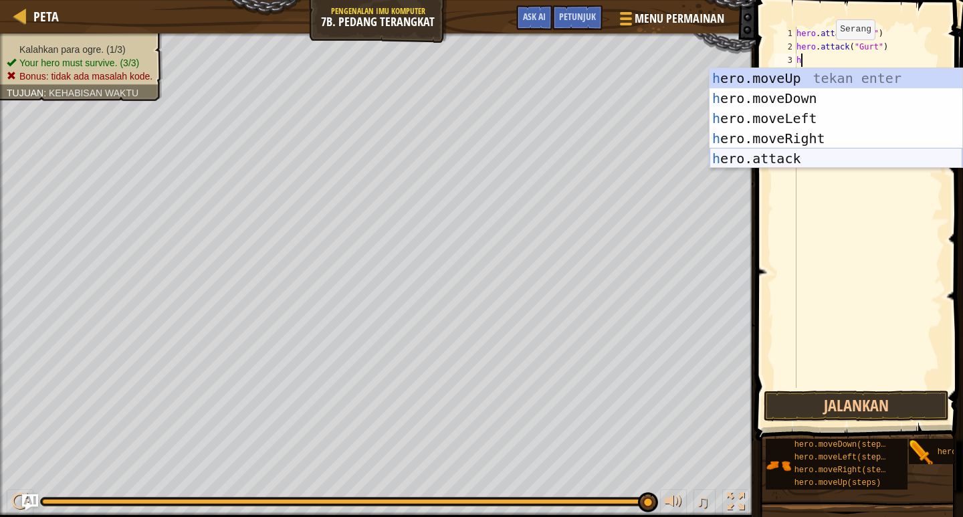
click at [793, 154] on div "h ero.moveUp tekan enter h ero.moveDown tekan enter h ero.moveLeft tekan enter …" at bounding box center [835, 138] width 253 height 140
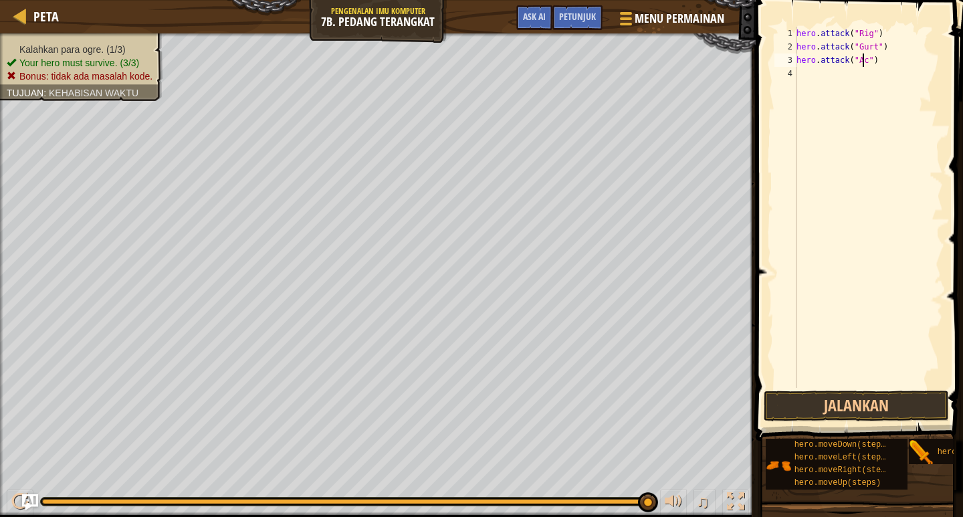
scroll to position [6, 6]
click at [814, 414] on button "Jalankan" at bounding box center [855, 405] width 185 height 31
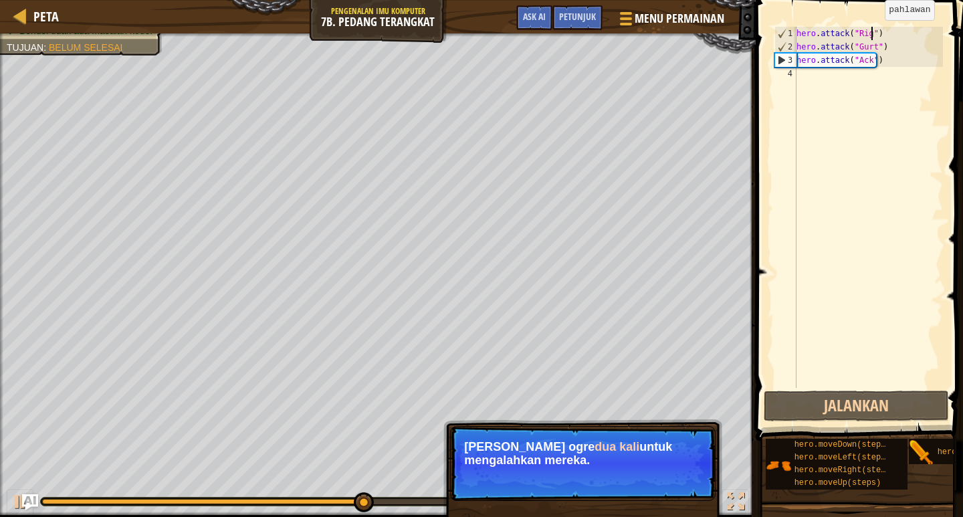
click at [873, 33] on div "hero . attack ( "Rig" ) hero . attack ( "Gurt" ) hero . attack ( "Ack" )" at bounding box center [867, 221] width 149 height 388
click at [877, 33] on div "hero . attack ( "Rig" ) hero . attack ( "Gurt" ) hero . attack ( "Ack" )" at bounding box center [867, 221] width 149 height 388
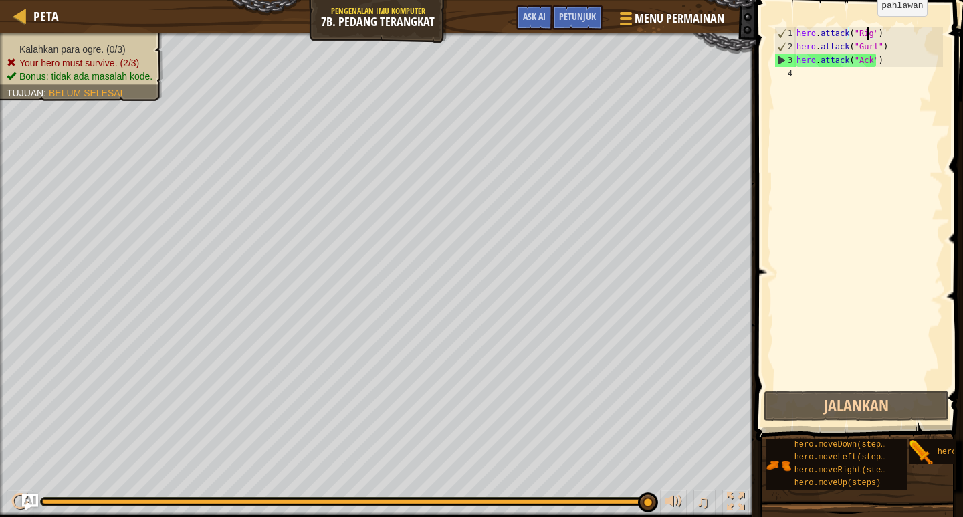
click at [866, 29] on div "hero . attack ( "Rig" ) hero . attack ( "Gurt" ) hero . attack ( "Ack" )" at bounding box center [867, 221] width 149 height 388
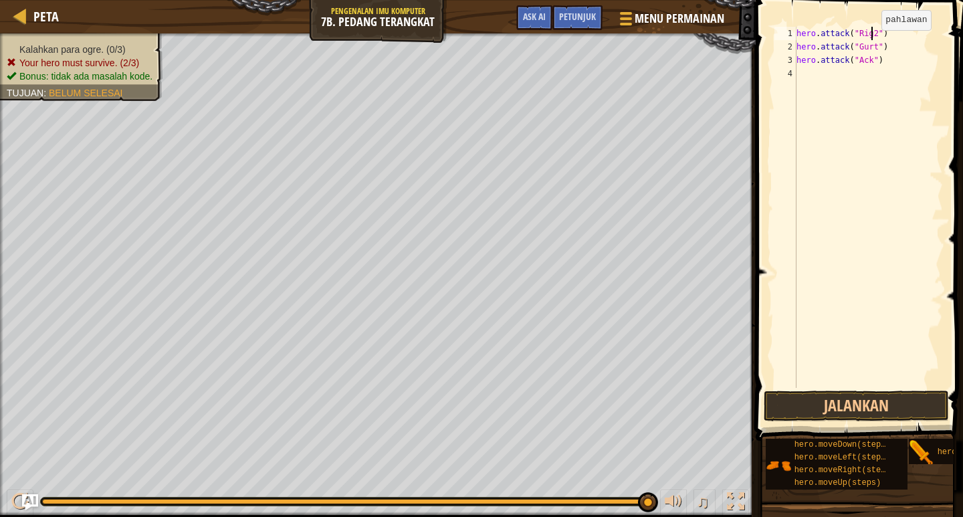
click at [870, 43] on div "hero . attack ( "Rig2" ) hero . attack ( "Gurt" ) hero . attack ( "Ack" )" at bounding box center [867, 221] width 149 height 388
click at [866, 61] on div "hero . attack ( "Rig2" ) hero . attack ( "Gurt2" ) hero . attack ( "Ack" )" at bounding box center [867, 221] width 149 height 388
click at [876, 414] on button "Jalankan" at bounding box center [855, 405] width 185 height 31
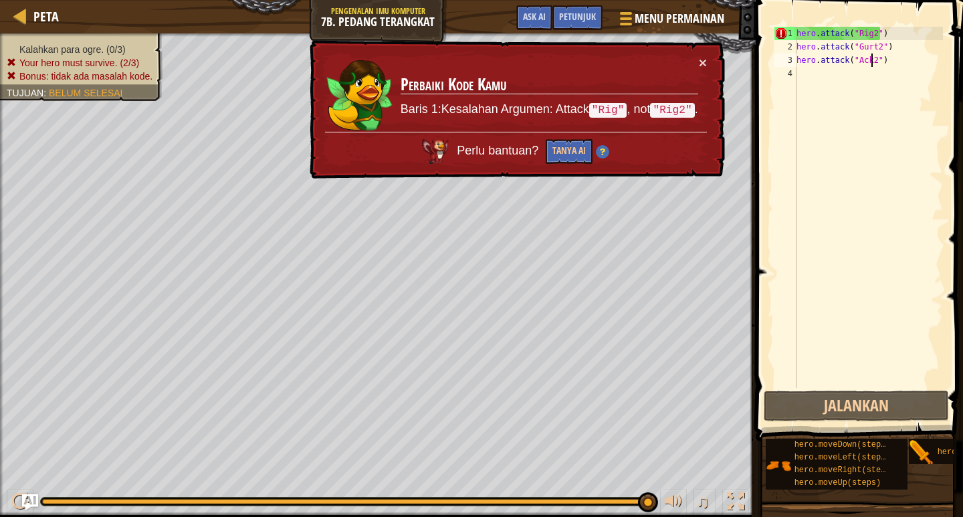
click at [882, 23] on span at bounding box center [860, 201] width 218 height 480
click at [882, 36] on div "hero . attack ( "Rig2" ) hero . attack ( "Gurt2" ) hero . attack ( "Ack2" )" at bounding box center [867, 221] width 149 height 388
click at [872, 34] on div "hero . attack ( "Rig2" ) hero . attack ( "Gurt2" ) hero . attack ( "Ack2" )" at bounding box center [867, 221] width 149 height 388
click at [892, 30] on div "hero . attack ( "Rig2" ) hero . attack ( "Gurt2" ) hero . attack ( "Ack2" )" at bounding box center [867, 221] width 149 height 388
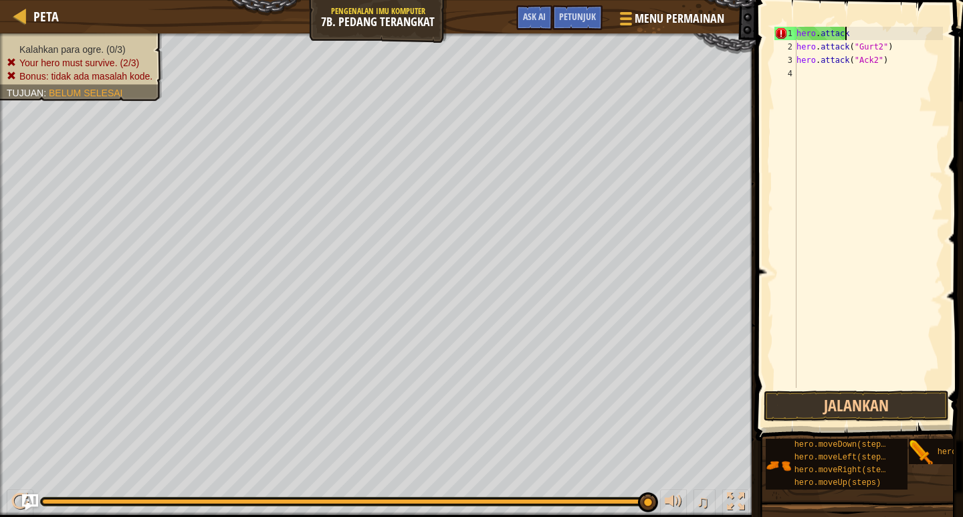
scroll to position [6, 1]
type textarea "h"
click at [892, 47] on div "hero . attack ( "Gurt2" ) hero . attack ( "Ack2" )" at bounding box center [867, 221] width 149 height 388
type textarea "h"
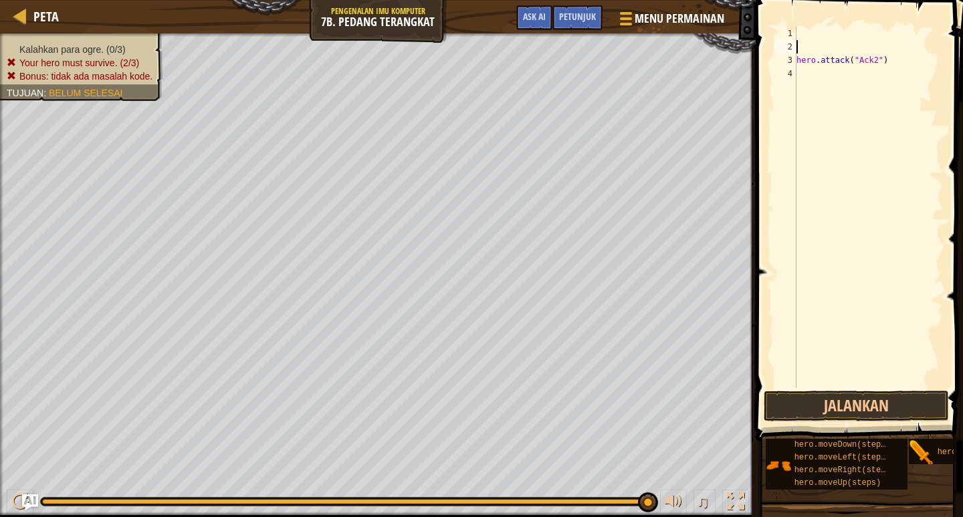
click at [893, 53] on div "hero . attack ( "Ack2" )" at bounding box center [867, 221] width 149 height 388
type textarea "h"
click at [831, 29] on div at bounding box center [867, 221] width 149 height 388
